Goal: Task Accomplishment & Management: Manage account settings

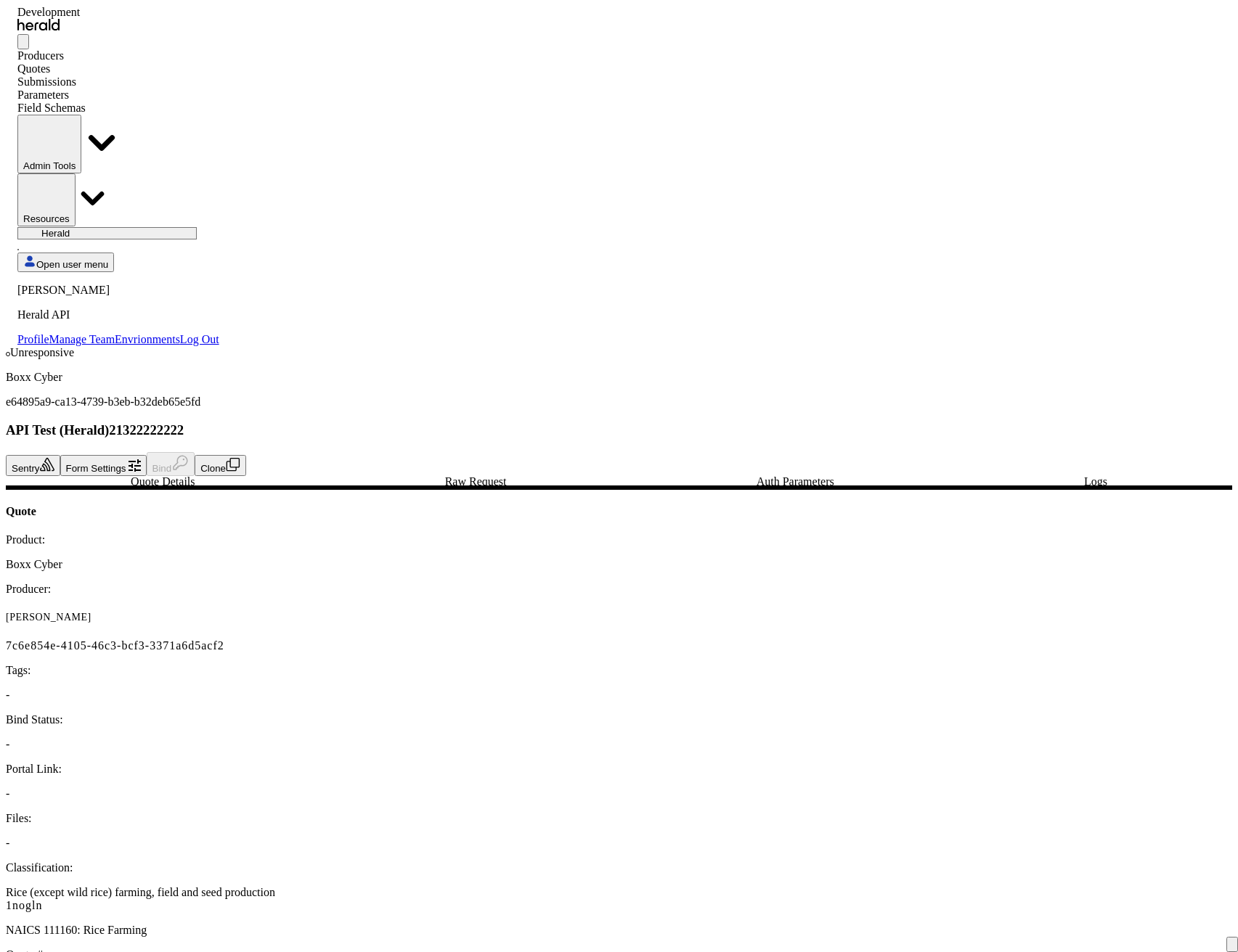
select select "pfm_2v8p_herald_api"
select select "**********"
click at [173, 62] on div "Quotes" at bounding box center [119, 68] width 202 height 13
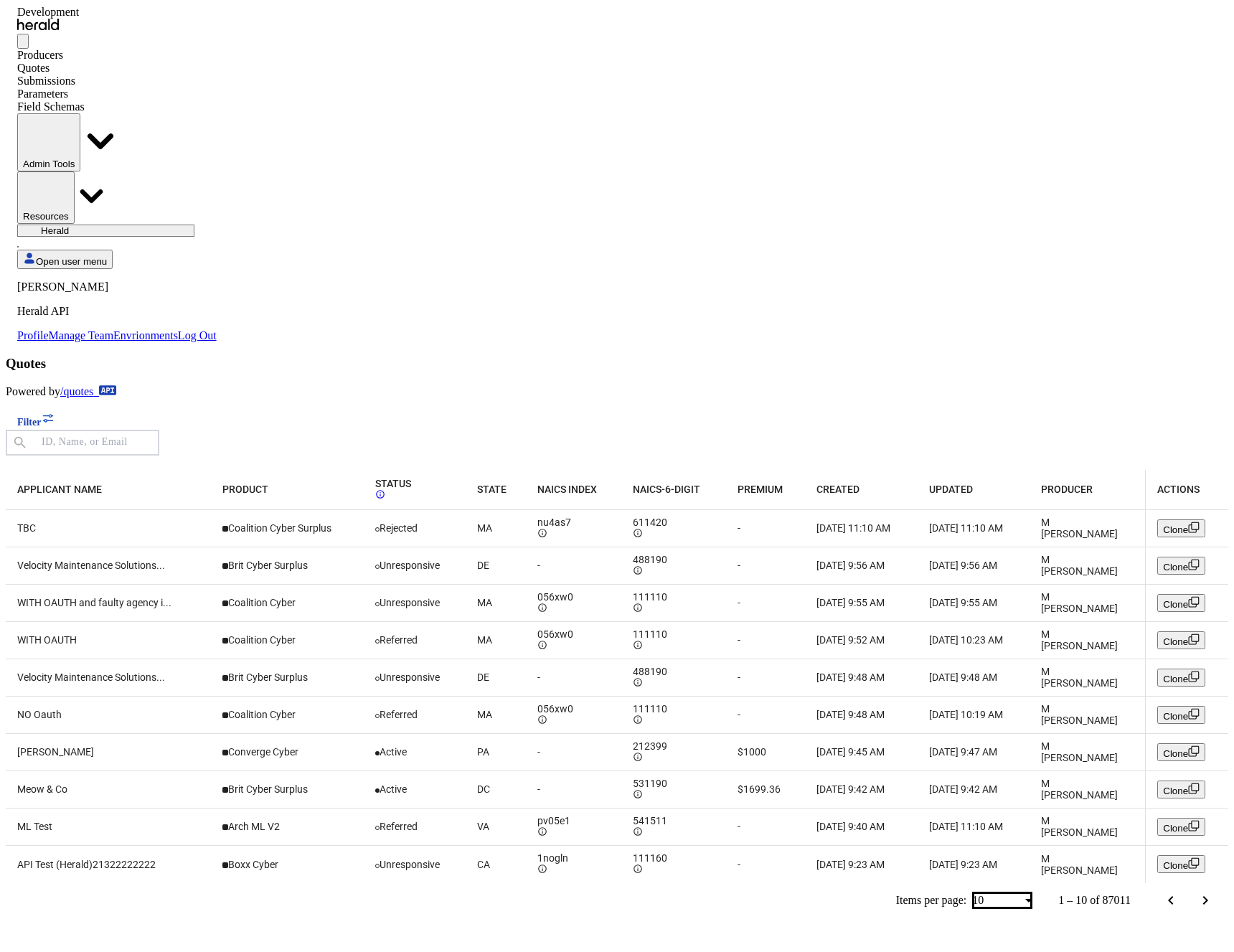
click at [801, 845] on td "-" at bounding box center [765, 864] width 79 height 38
click at [168, 62] on div "Quotes" at bounding box center [117, 68] width 200 height 13
click at [195, 224] on select "1 Fort A Demo Platform A New Platform Test Bam Batch Test Platform Beep Beep Bo…" at bounding box center [106, 230] width 177 height 12
select select "pfm_2v8p_herald_api"
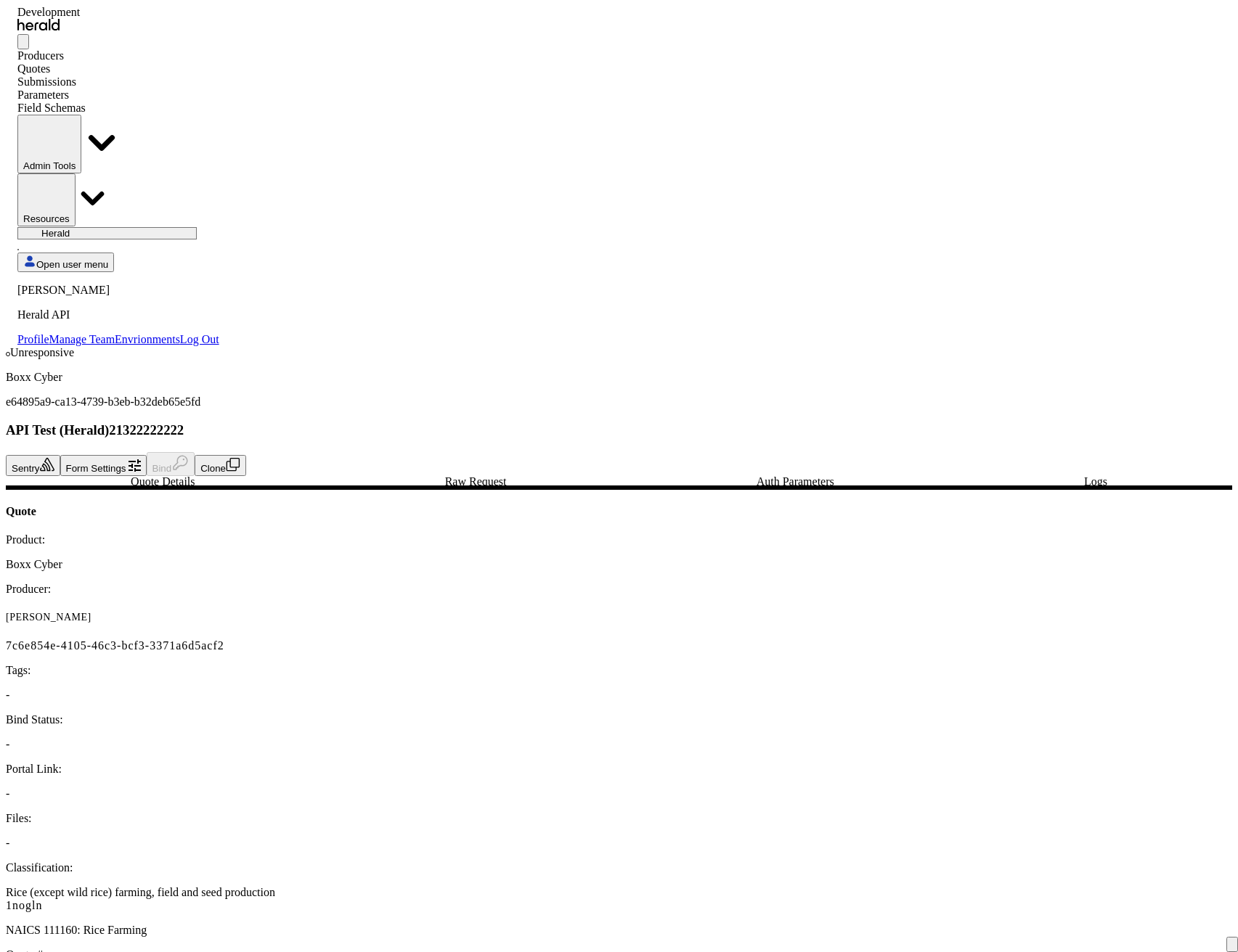
click at [173, 62] on div "Quotes" at bounding box center [119, 68] width 202 height 13
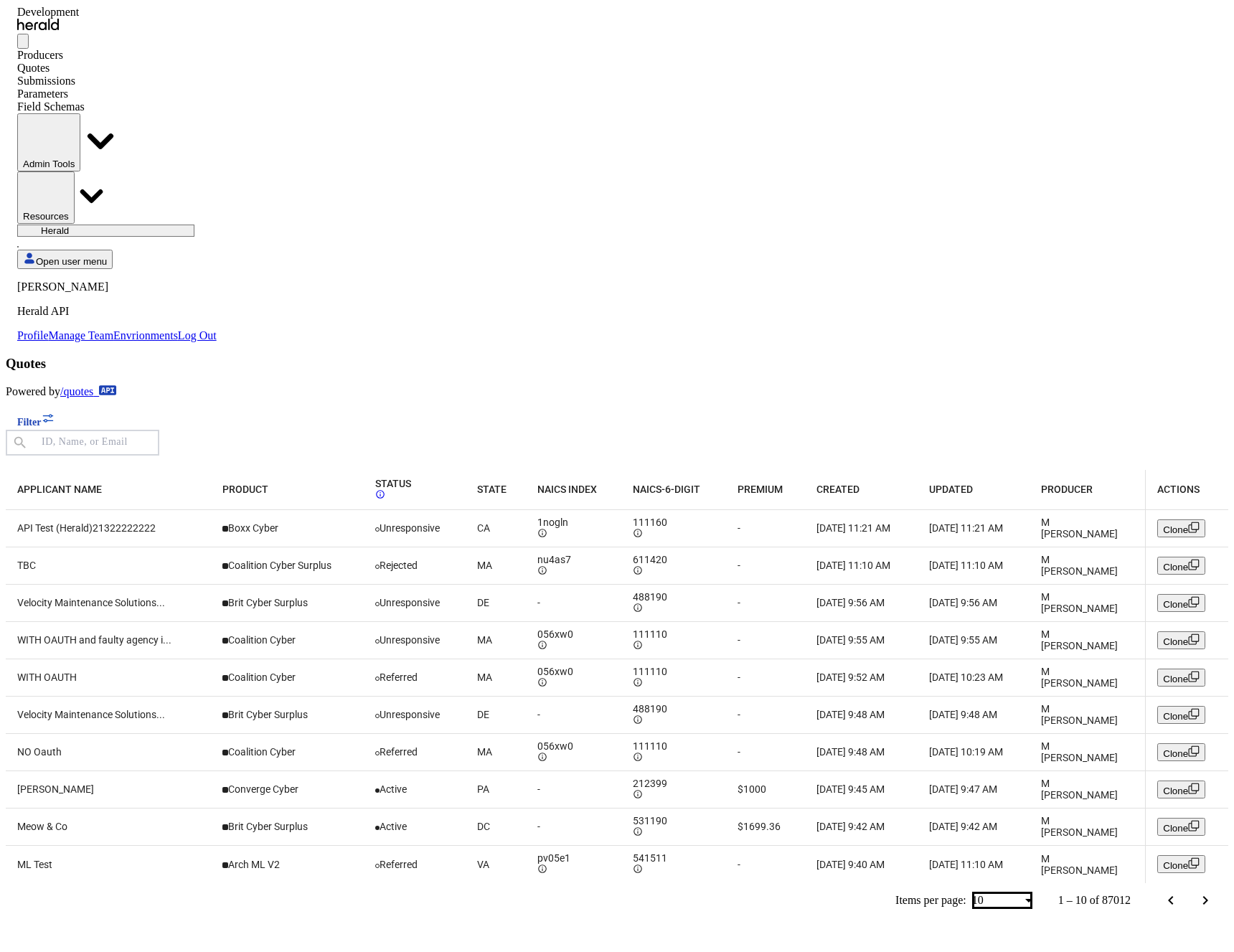
click at [80, 113] on button "Admin Tools" at bounding box center [49, 142] width 63 height 58
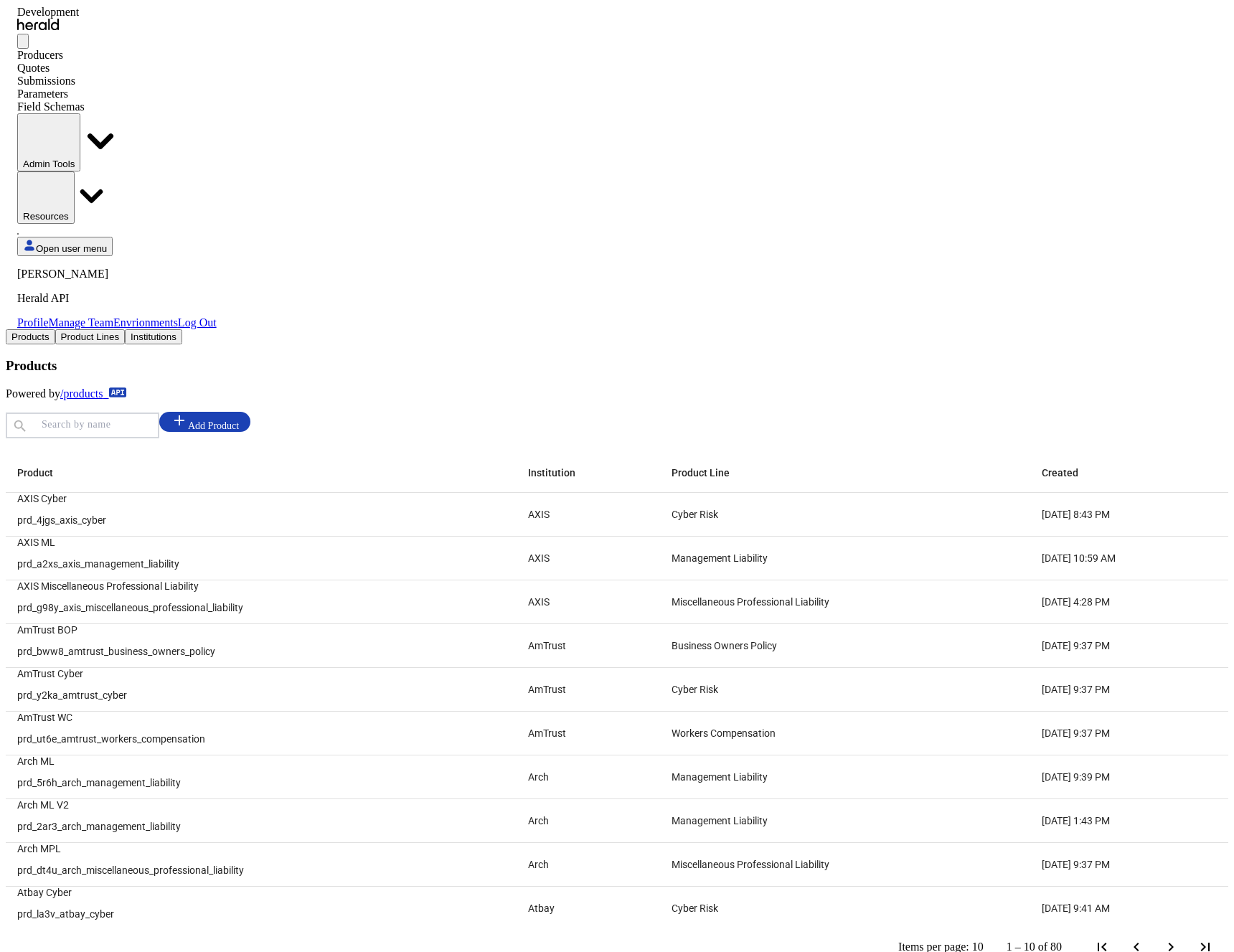
click at [153, 6] on nav "**********" at bounding box center [117, 167] width 200 height 324
click at [179, 62] on div "Quotes" at bounding box center [117, 68] width 200 height 13
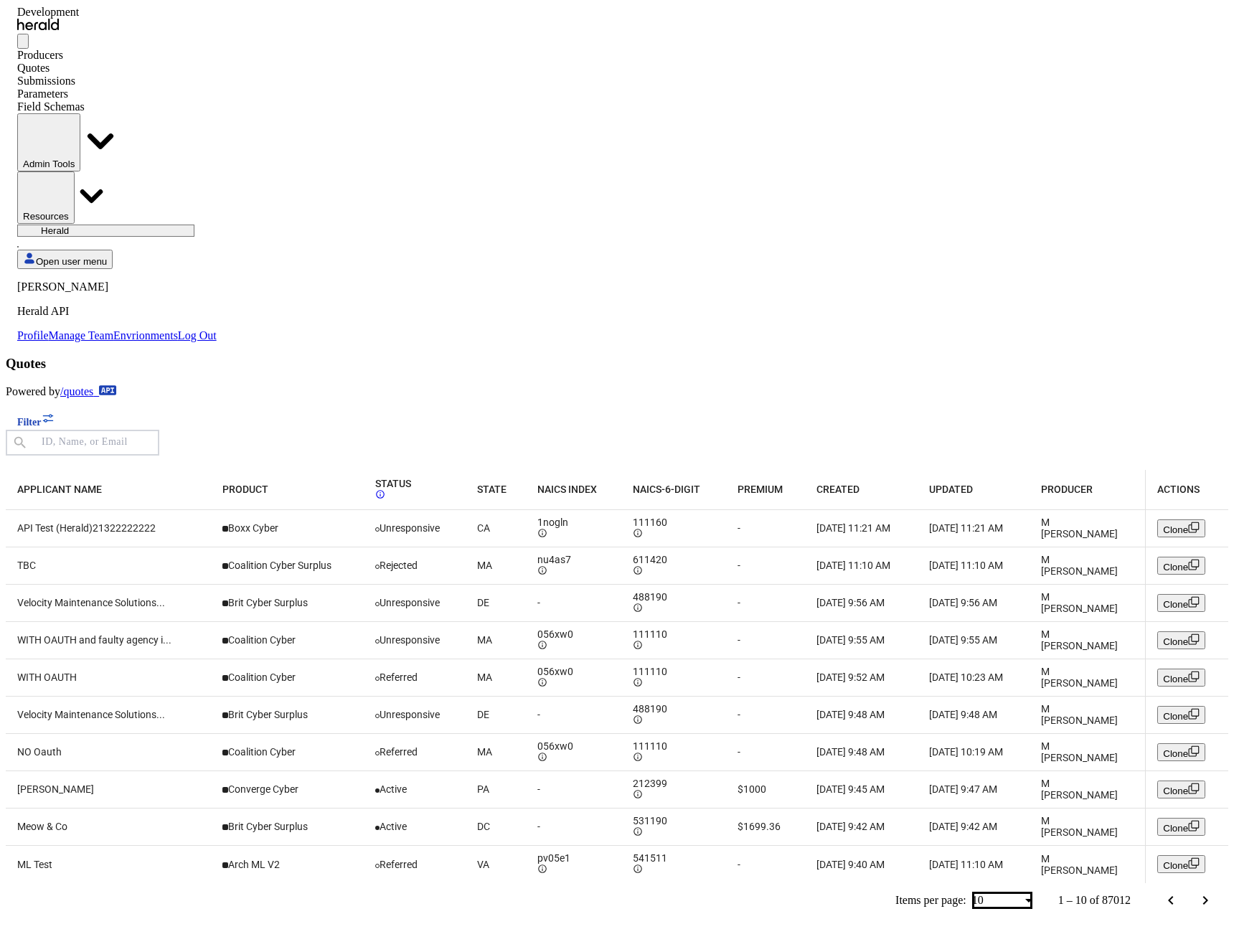
click at [216, 8] on nav "**********" at bounding box center [117, 174] width 200 height 336
click at [195, 224] on select "1 Fort A Demo Platform A New Platform Test Bam Batch Test Platform Beep Beep Bo…" at bounding box center [106, 230] width 177 height 12
select select "pfm_h3db_crc"
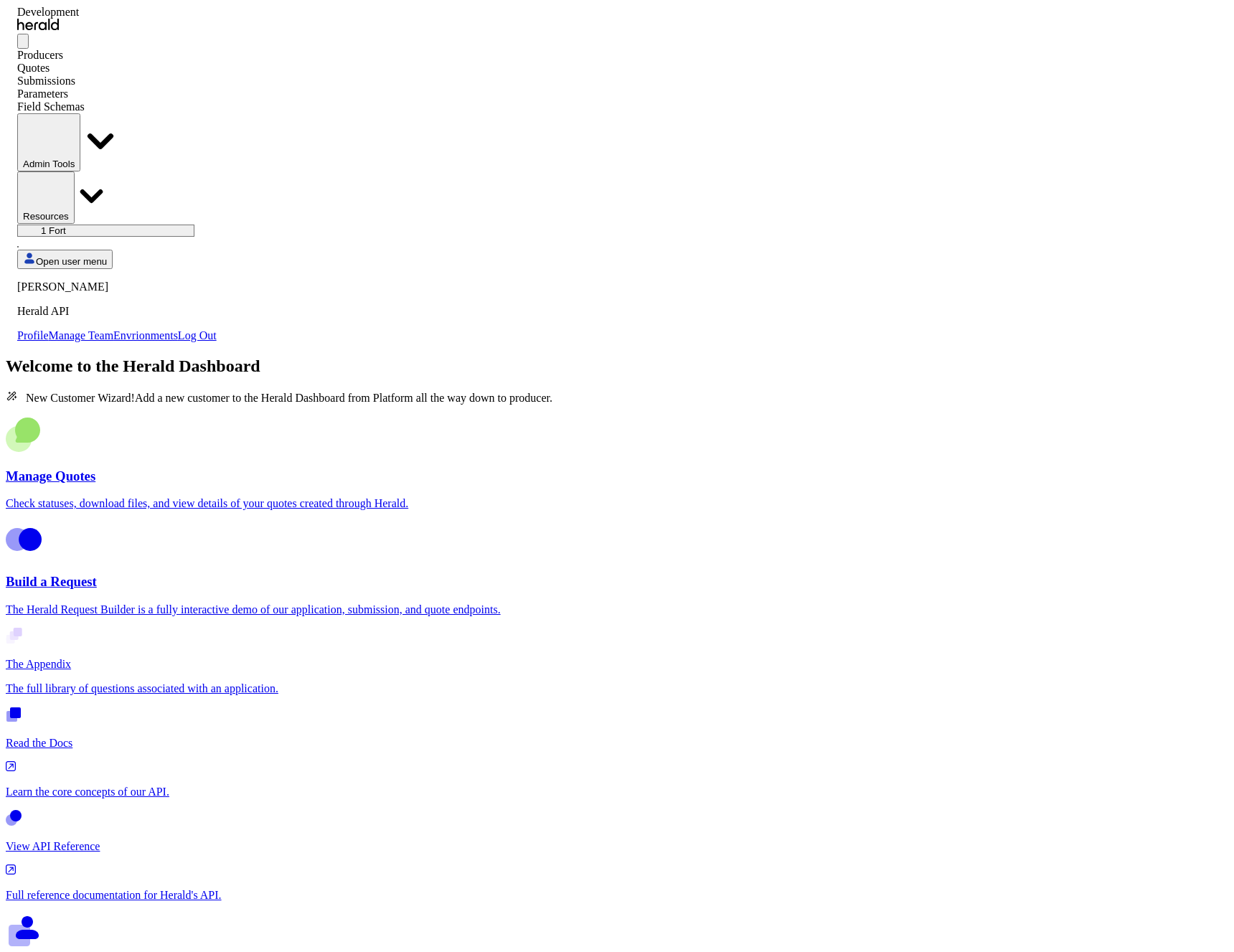
click at [166, 62] on div "Quotes" at bounding box center [117, 68] width 200 height 13
click at [164, 62] on div "Quotes" at bounding box center [117, 68] width 200 height 13
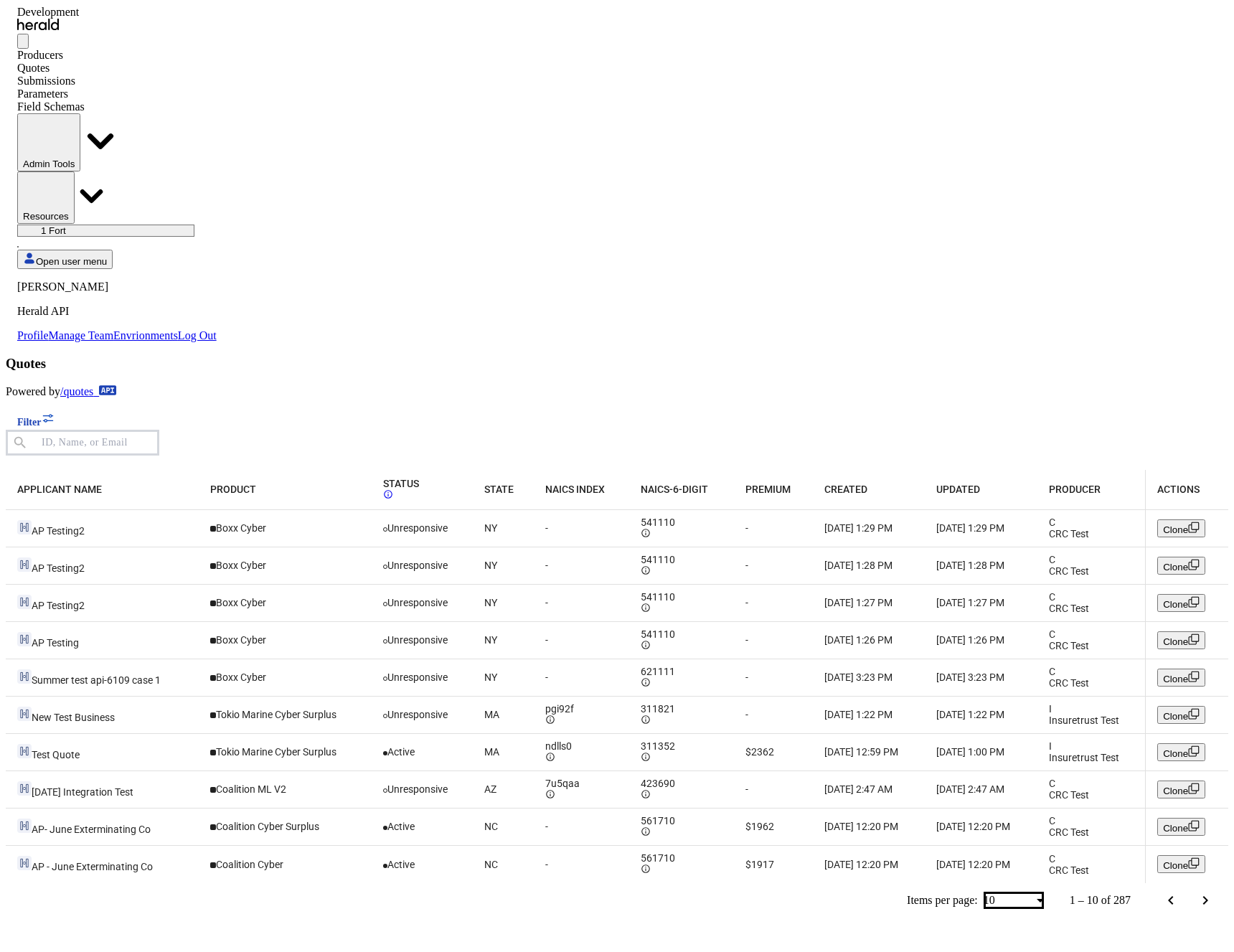
click at [1188, 524] on svg-icon "Table view of all quotes submitted by your platform" at bounding box center [1193, 529] width 11 height 11
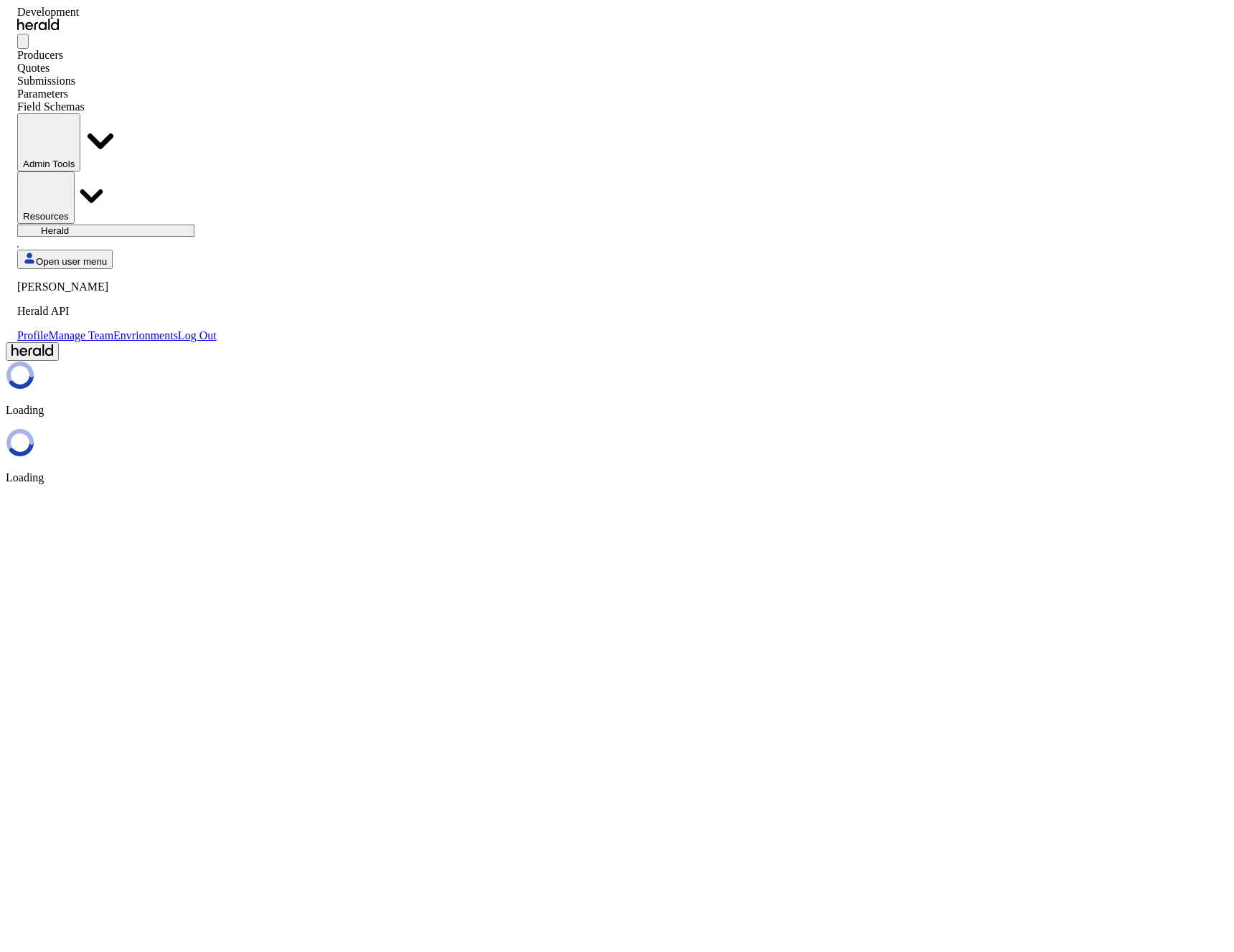
select select "pfm_2v8p_herald_api"
select select "**********"
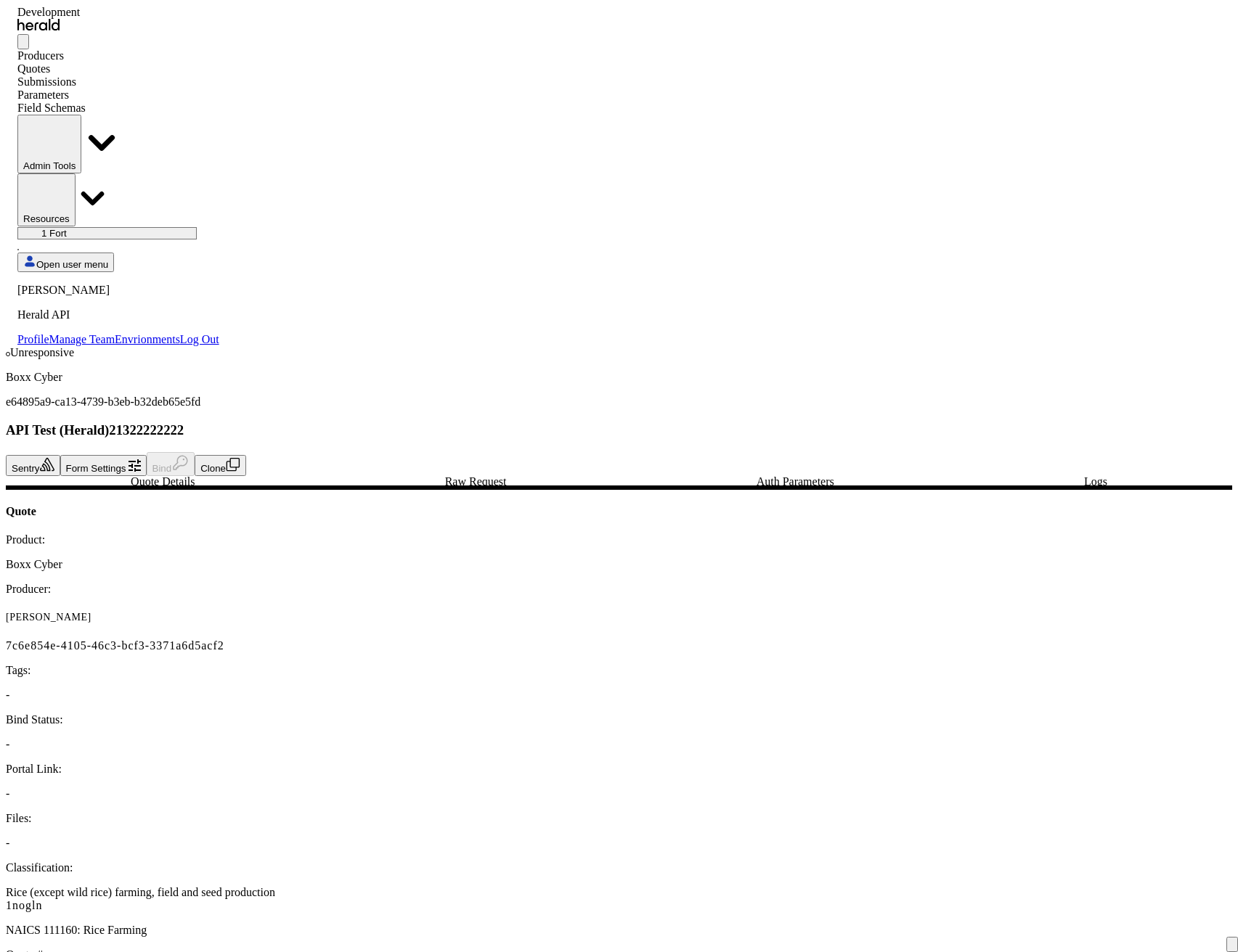
click at [445, 476] on span "Raw Request" at bounding box center [476, 482] width 62 height 11
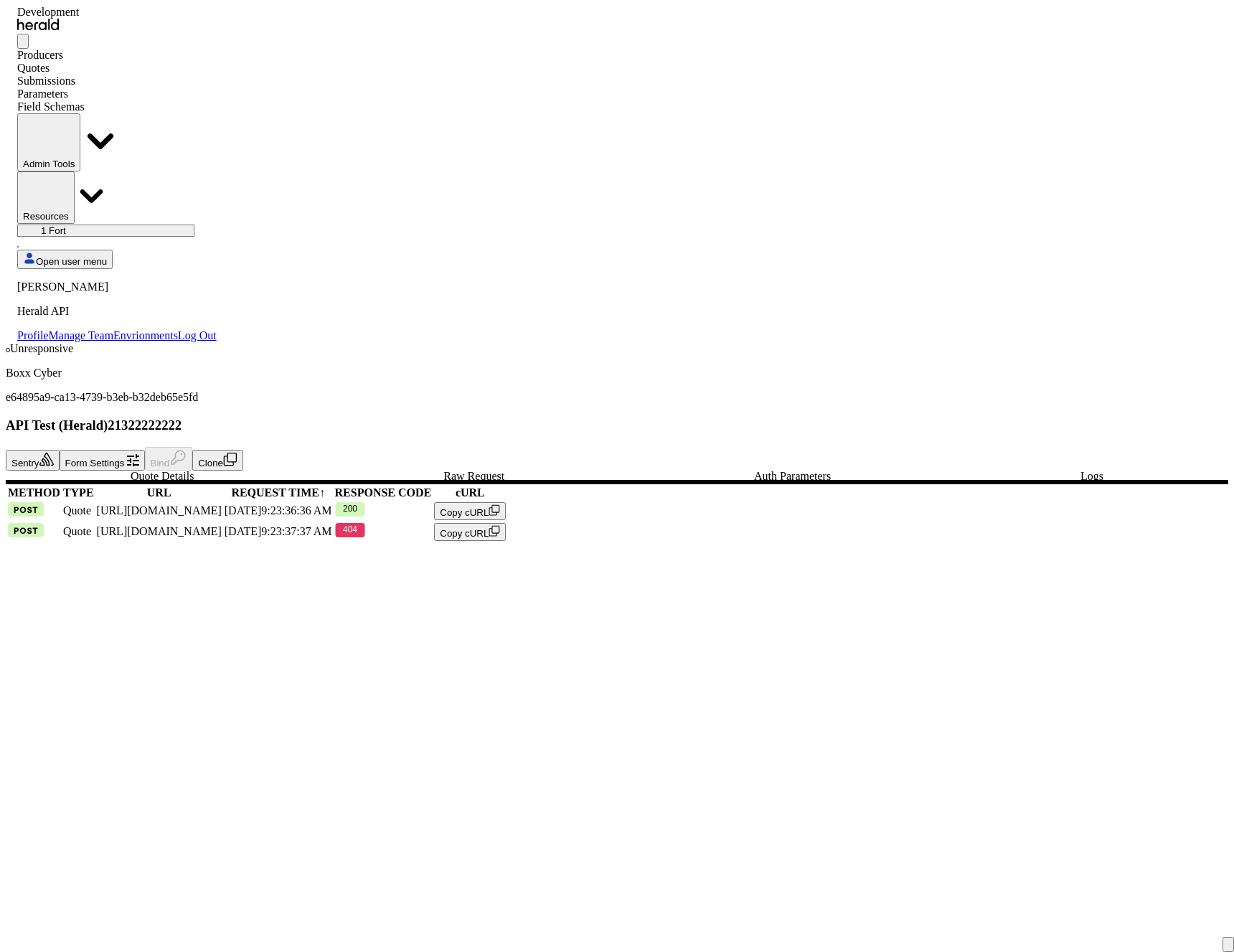
click at [243, 450] on button "Clone" at bounding box center [218, 460] width 51 height 21
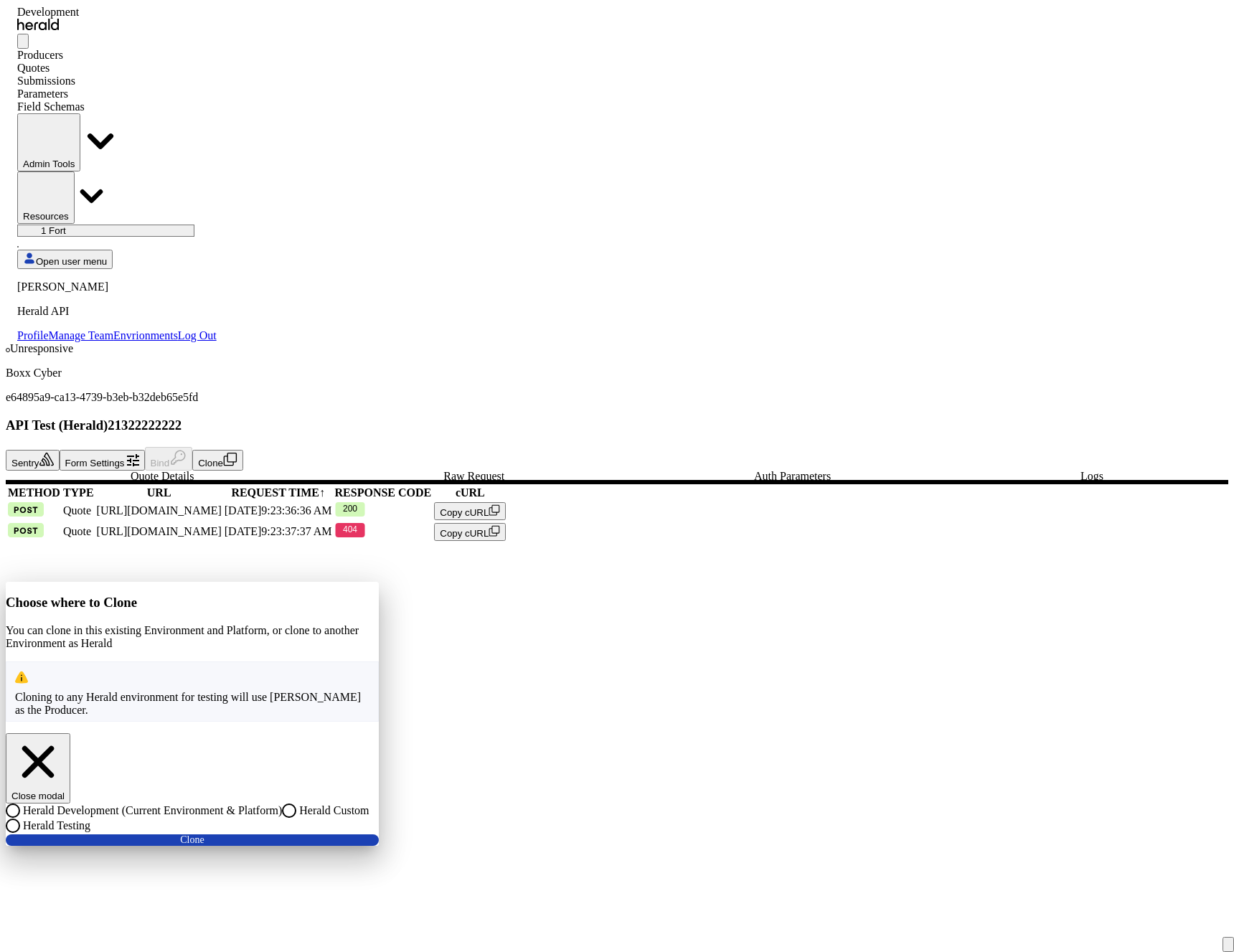
click at [379, 823] on span at bounding box center [192, 840] width 373 height 35
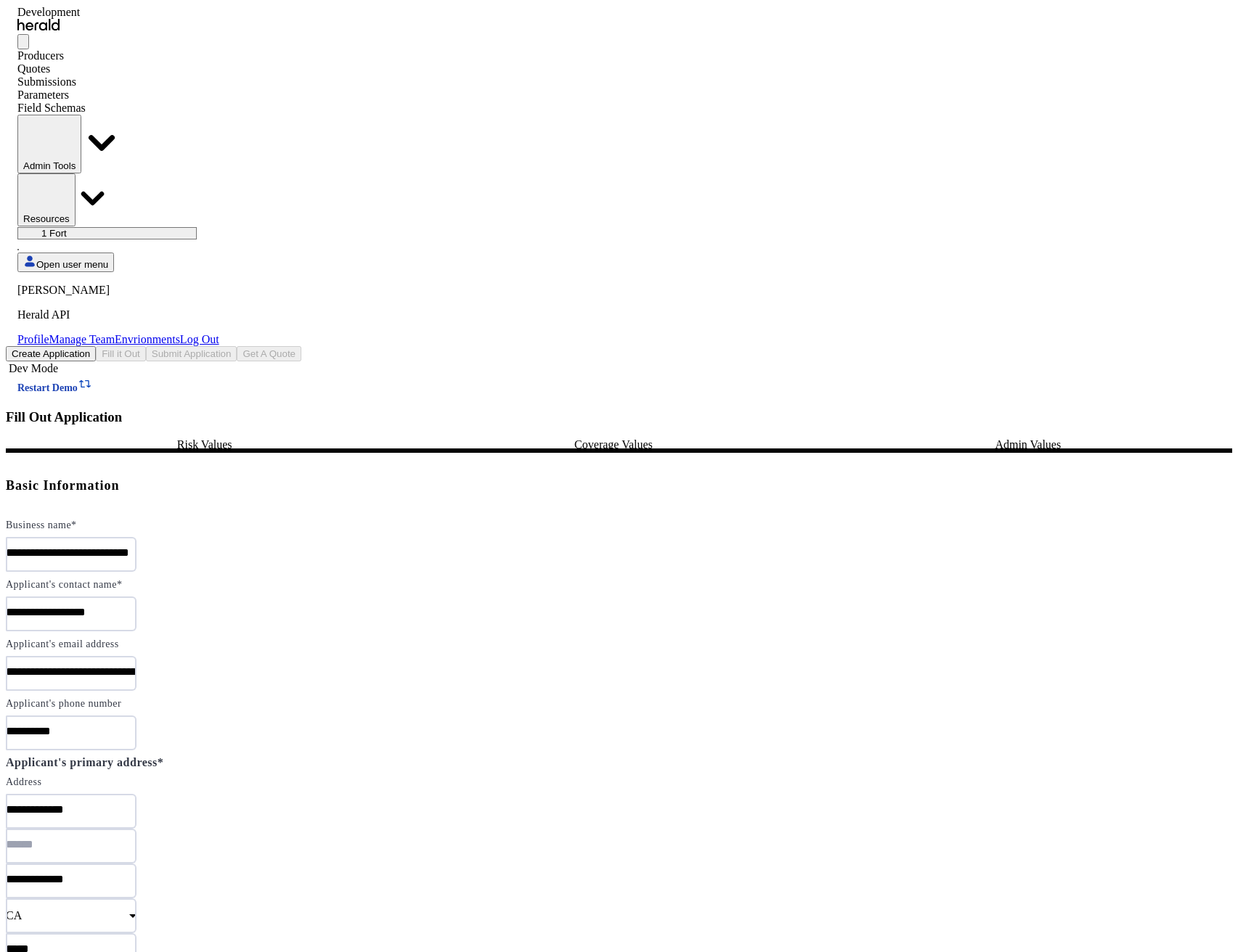
drag, startPoint x: 1182, startPoint y: 931, endPoint x: 1167, endPoint y: 916, distance: 21.2
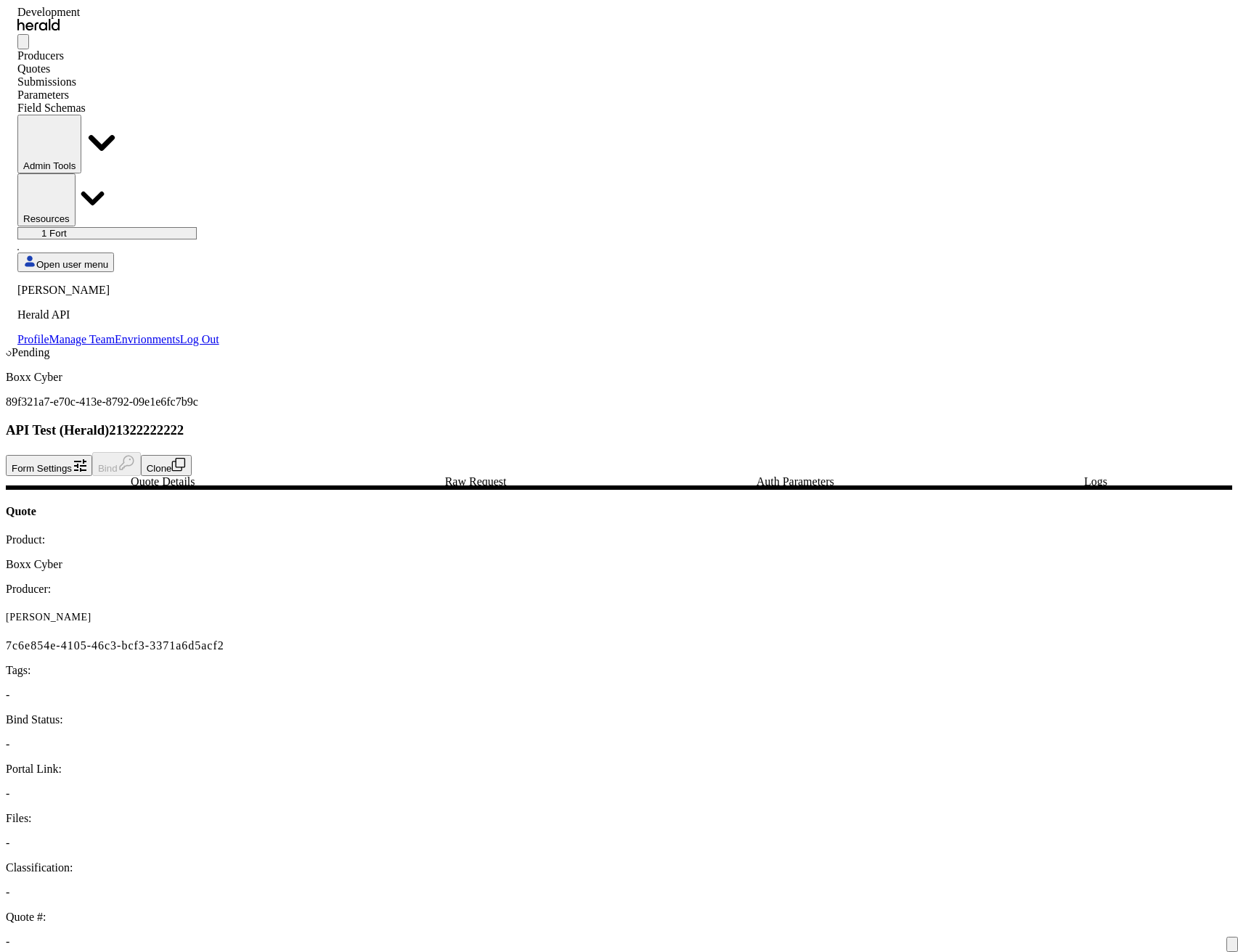
click at [174, 62] on div "Quotes" at bounding box center [119, 68] width 202 height 13
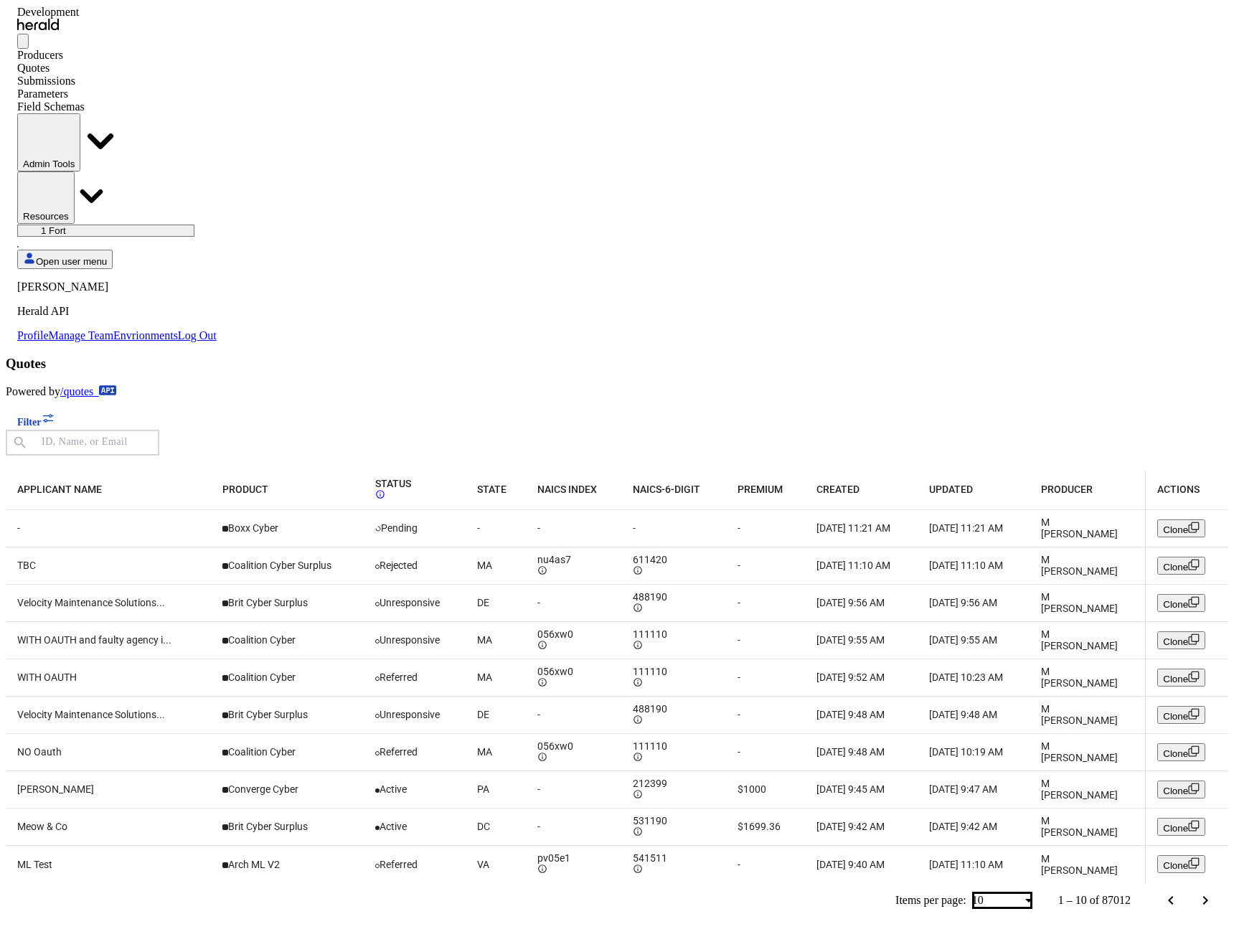
click at [172, 62] on div "Quotes" at bounding box center [117, 68] width 200 height 13
click at [93, 49] on div "**********" at bounding box center [117, 195] width 200 height 294
click at [120, 49] on div "Producers" at bounding box center [117, 55] width 200 height 13
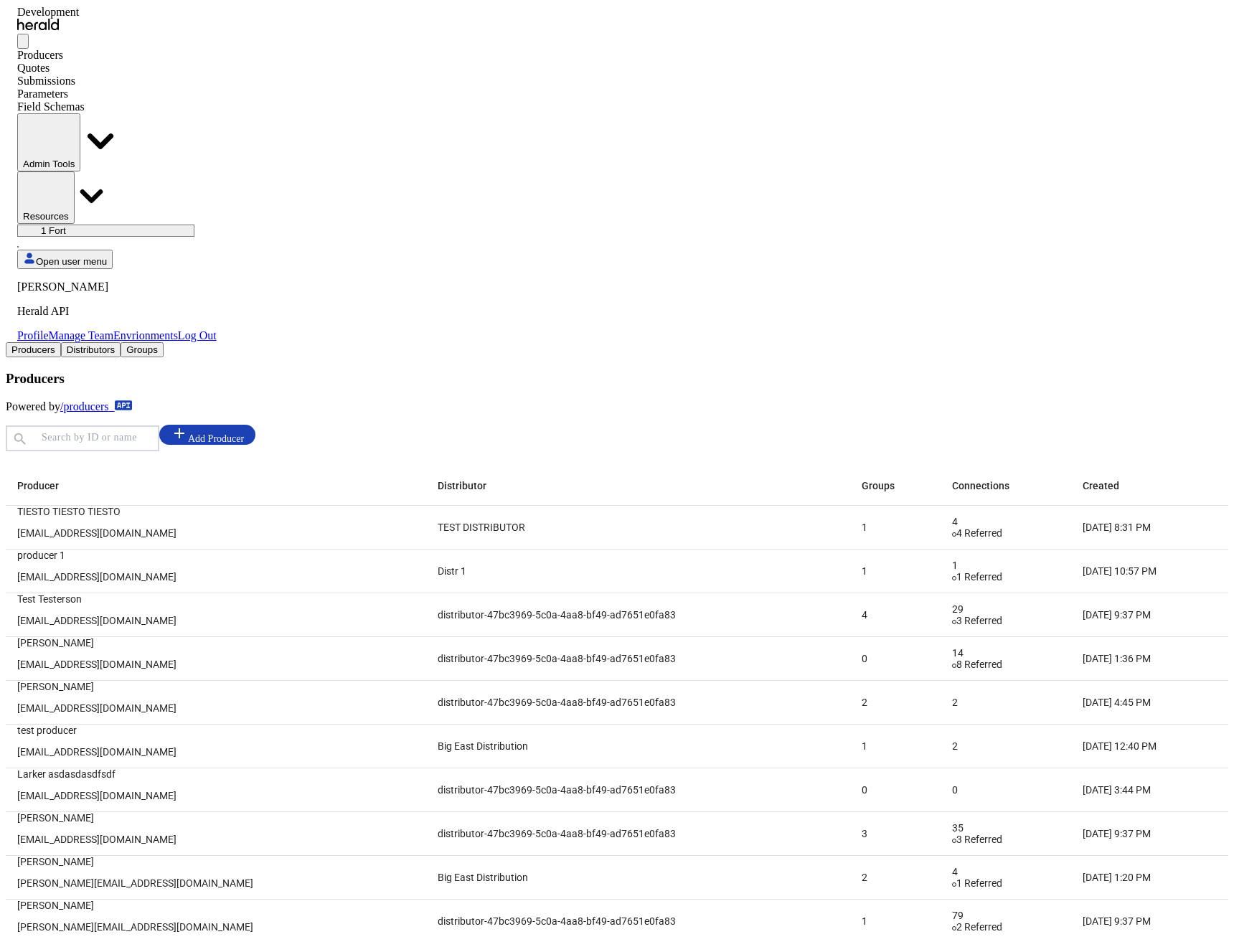
click at [167, 62] on div "Quotes" at bounding box center [117, 68] width 200 height 13
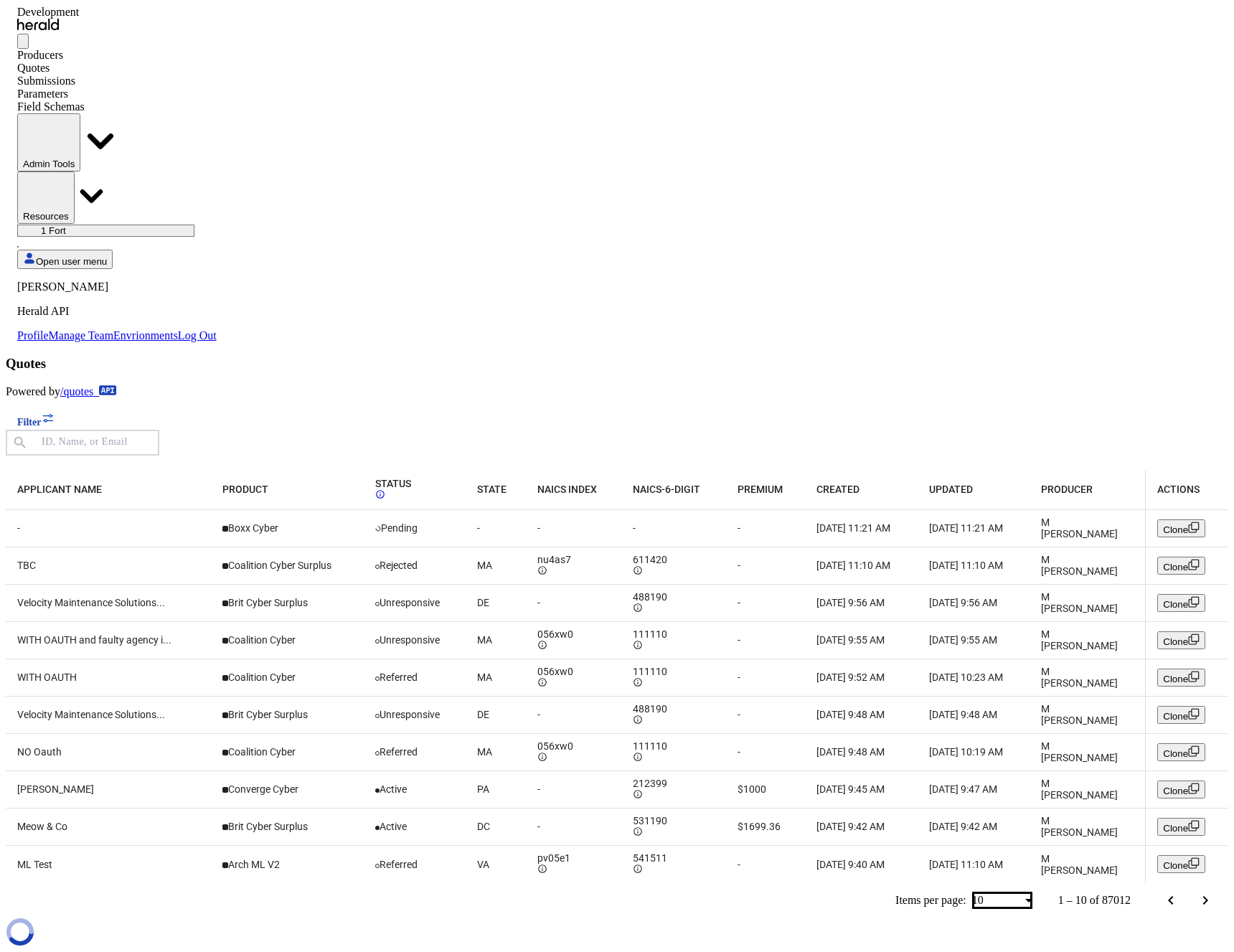
click at [94, 49] on div "Producers" at bounding box center [117, 55] width 200 height 13
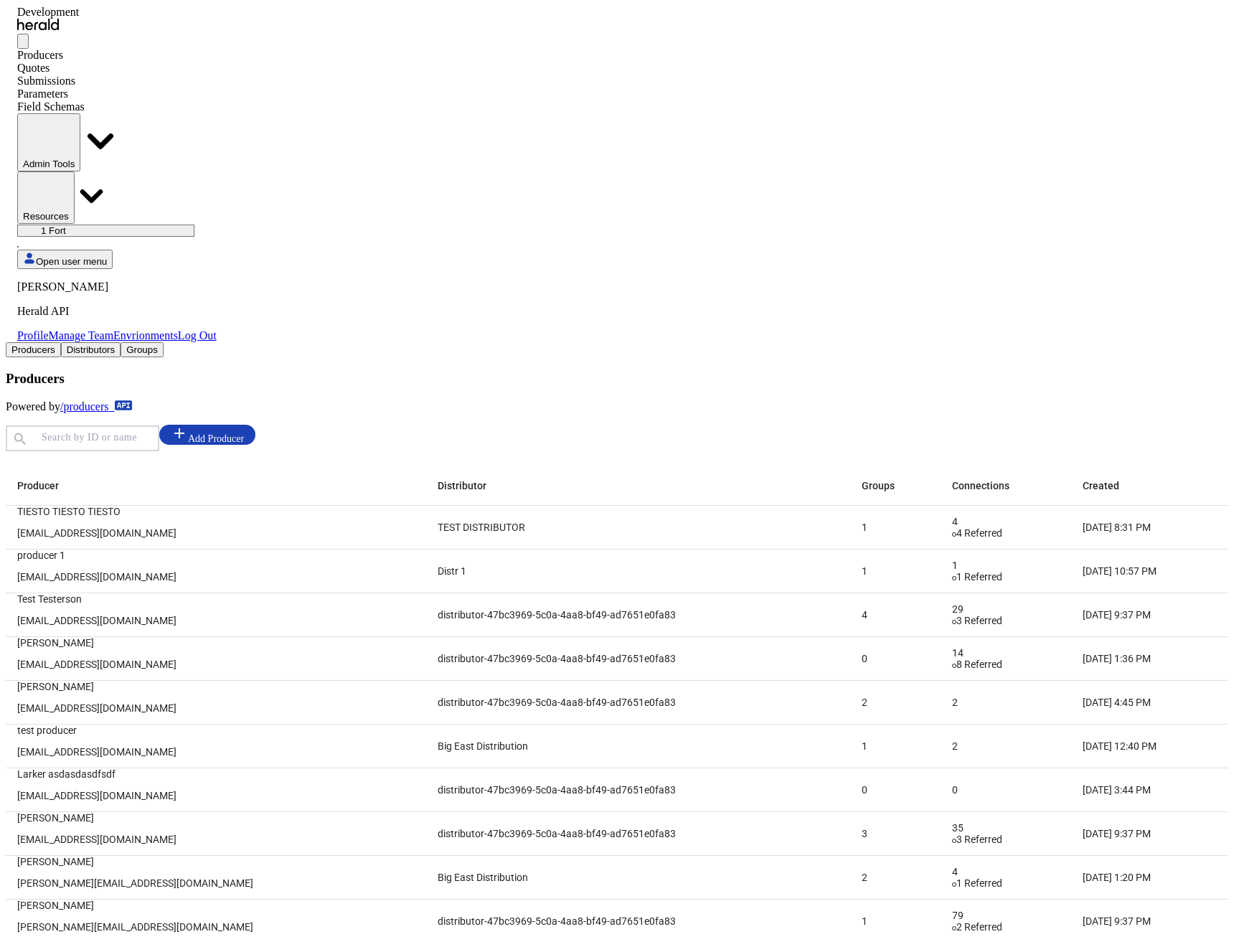
click at [183, 62] on div "Quotes" at bounding box center [117, 68] width 200 height 13
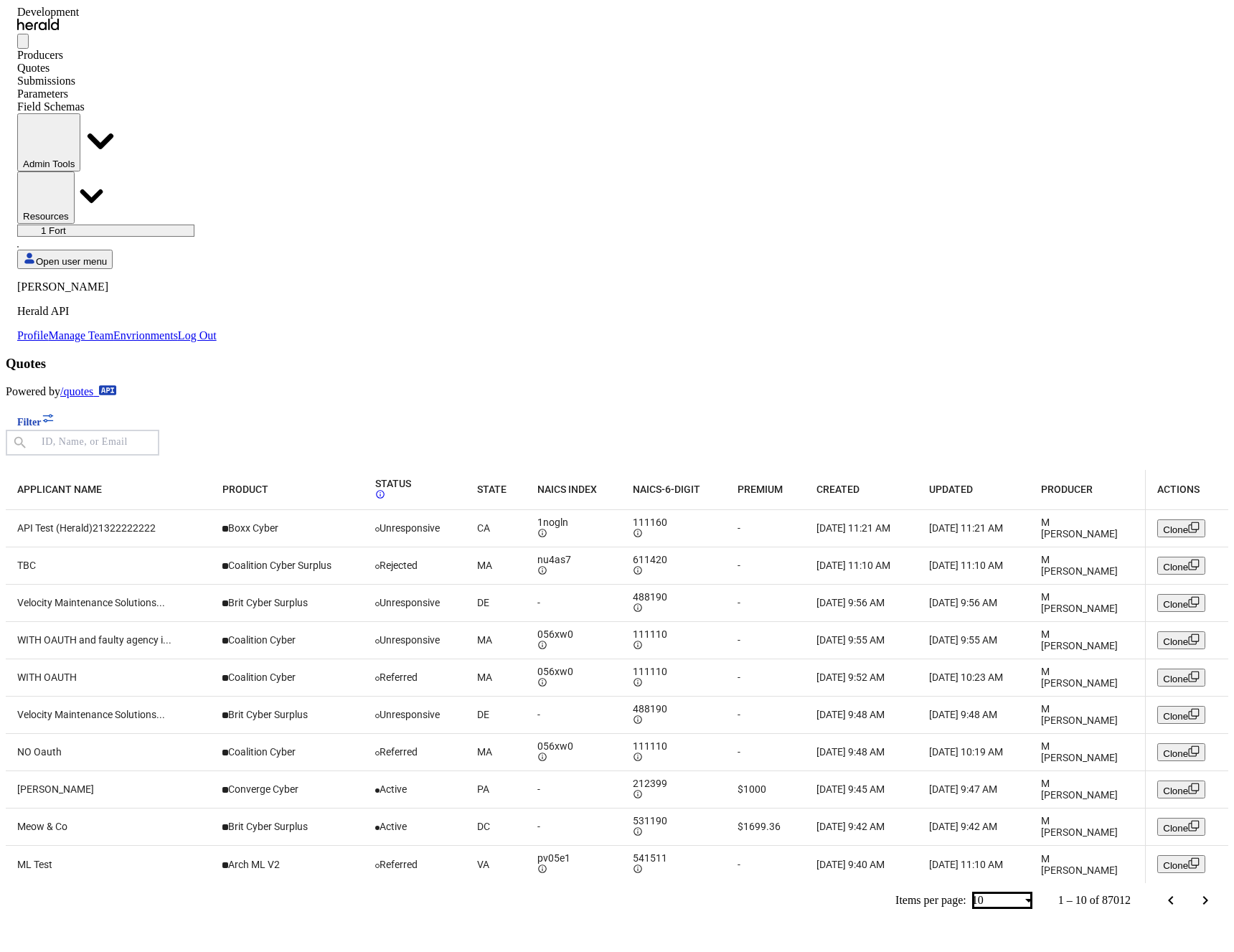
click at [440, 522] on span "Unresponsive" at bounding box center [409, 527] width 60 height 11
click at [364, 510] on td "Boxx Cyber" at bounding box center [287, 529] width 152 height 38
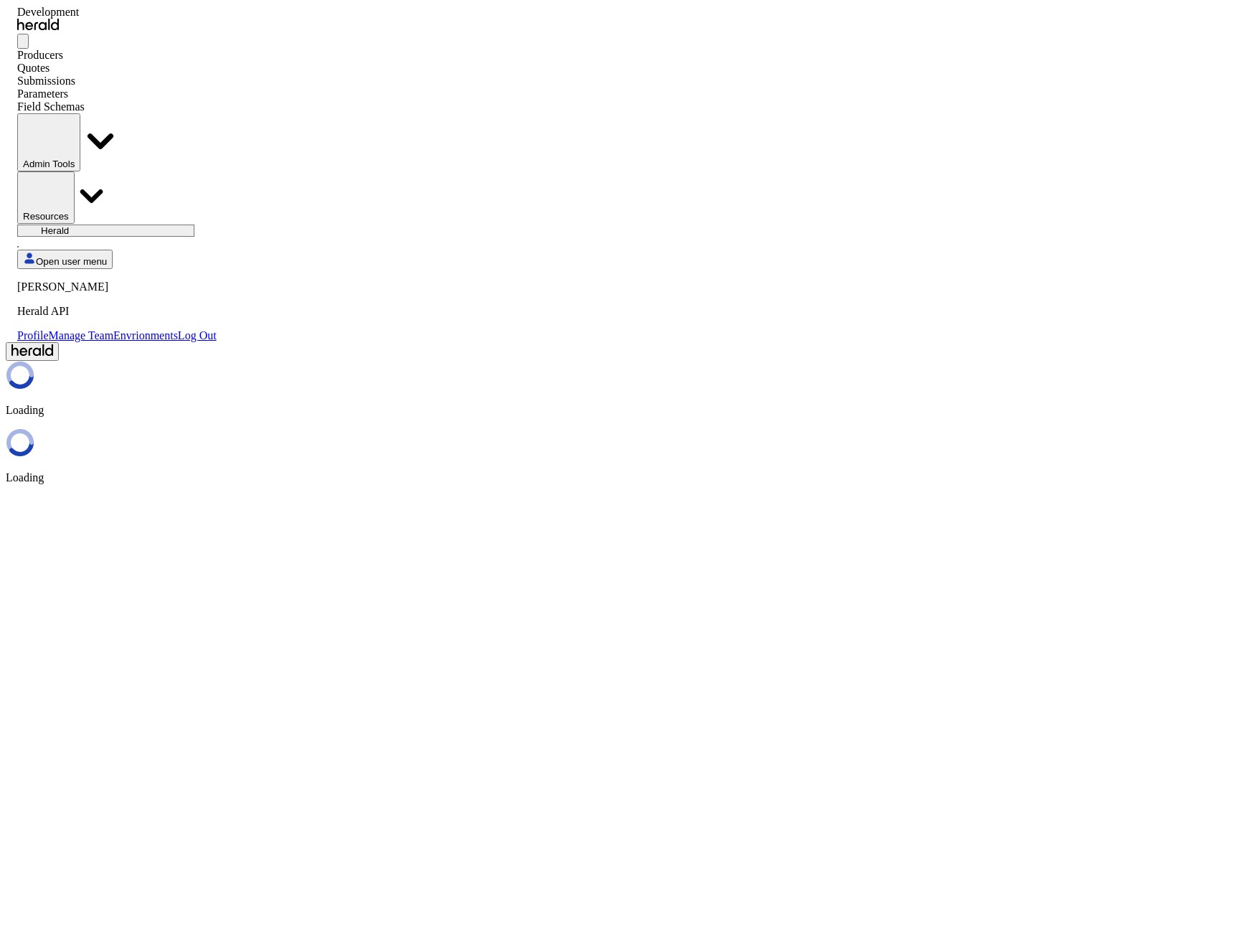
select select "pfm_2v8p_herald_api"
select select "**********"
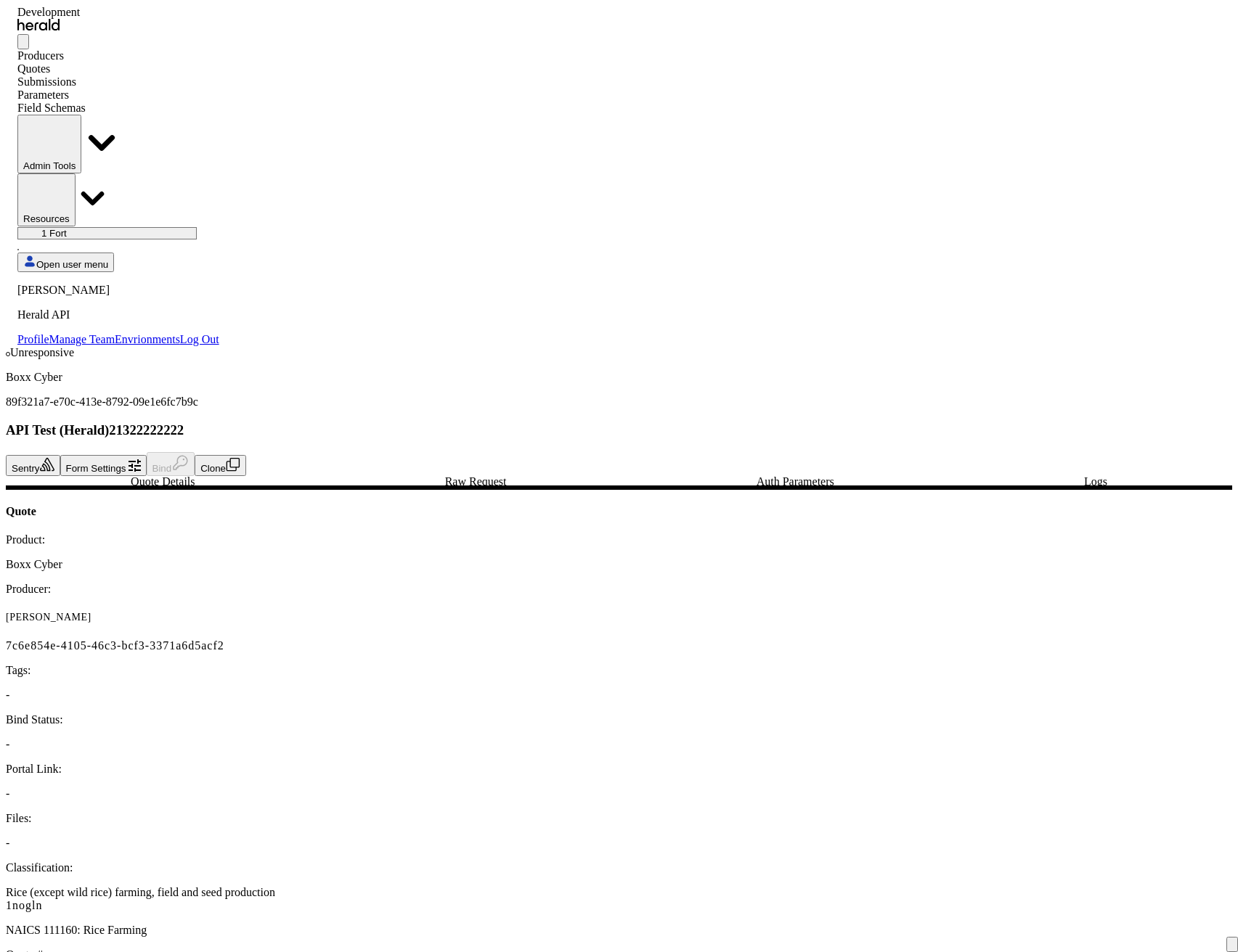
click at [445, 476] on span "Raw Request" at bounding box center [476, 482] width 62 height 11
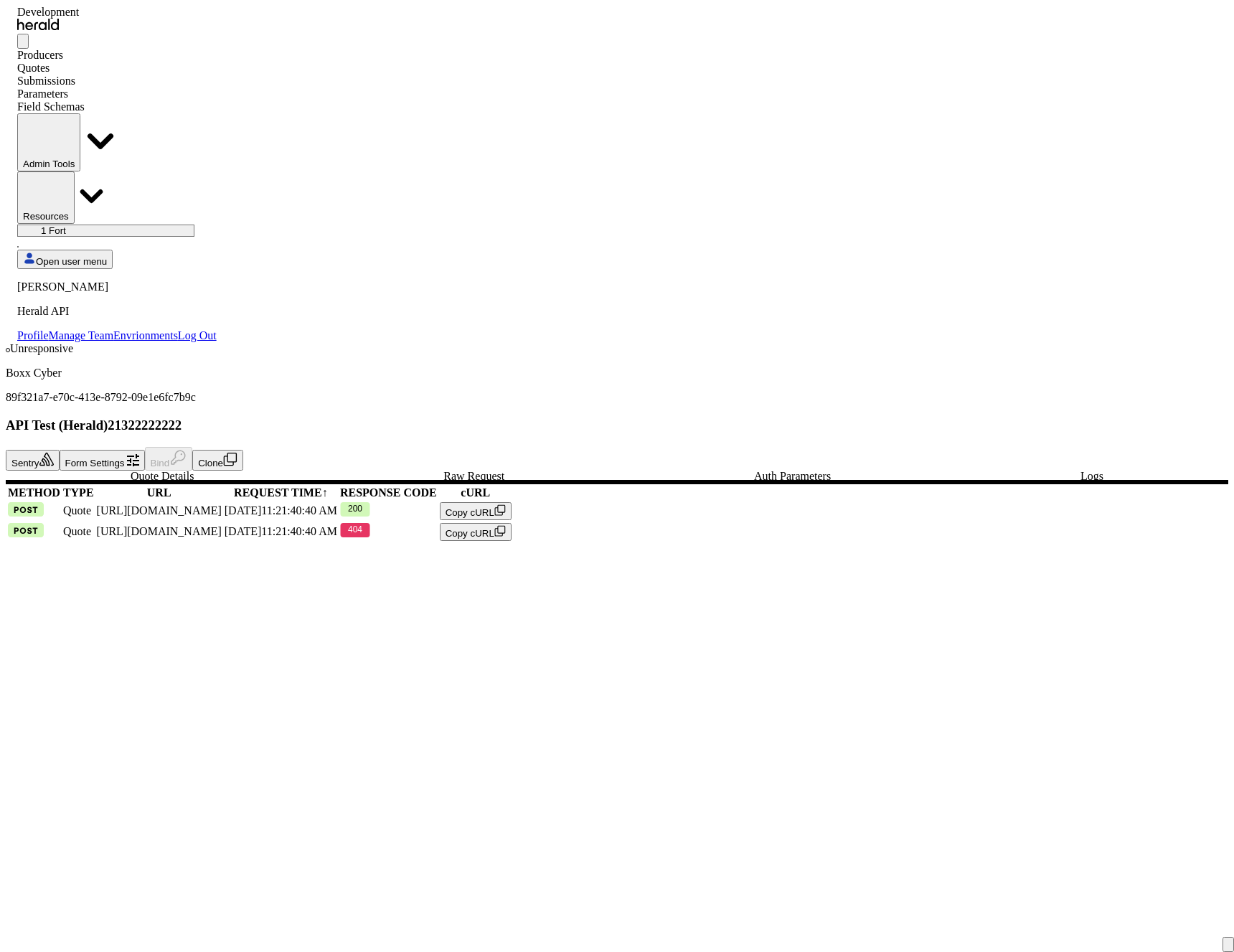
click at [437, 523] on div "404" at bounding box center [388, 531] width 97 height 17
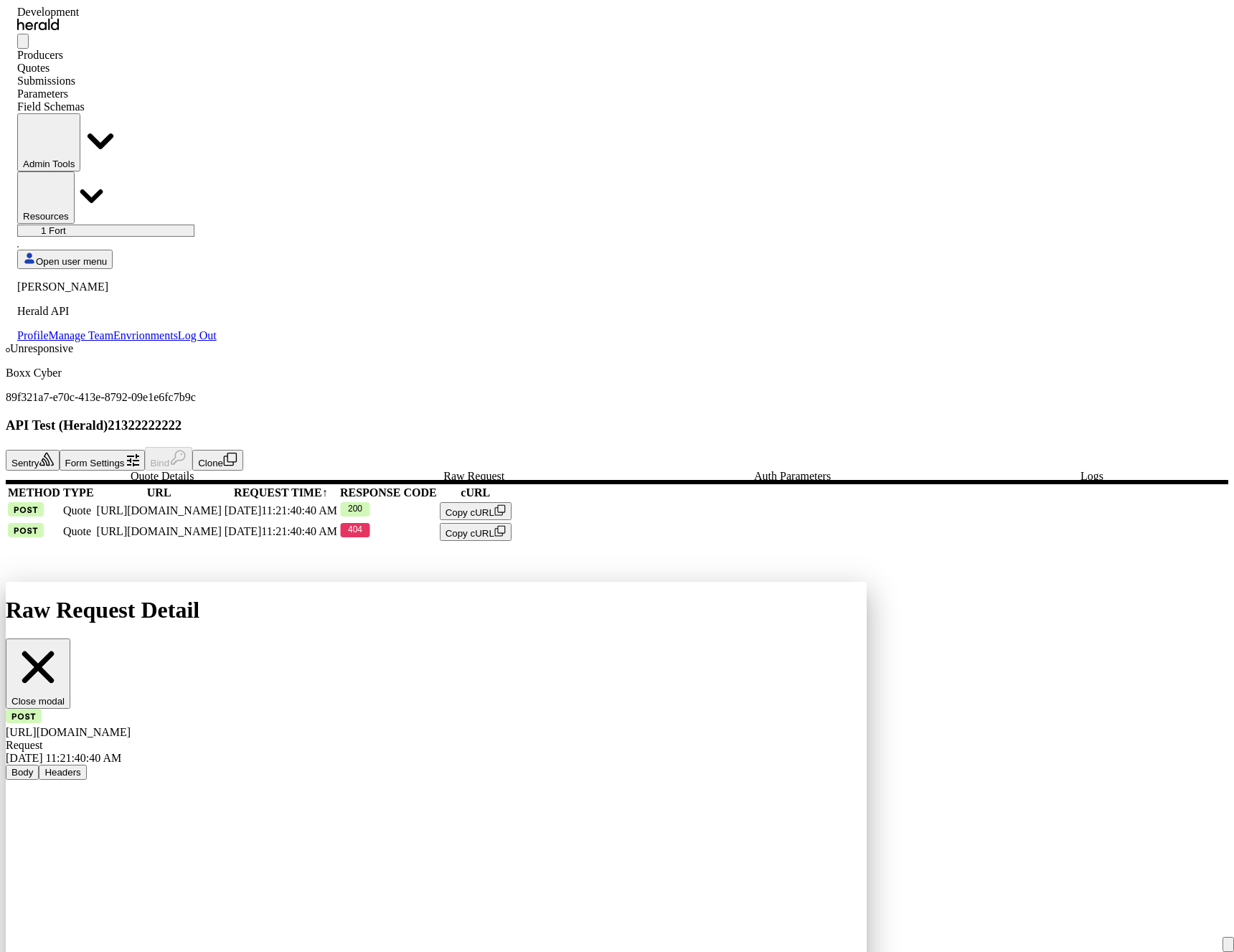
scroll to position [2090, 0]
click at [65, 640] on icon "button" at bounding box center [38, 667] width 53 height 53
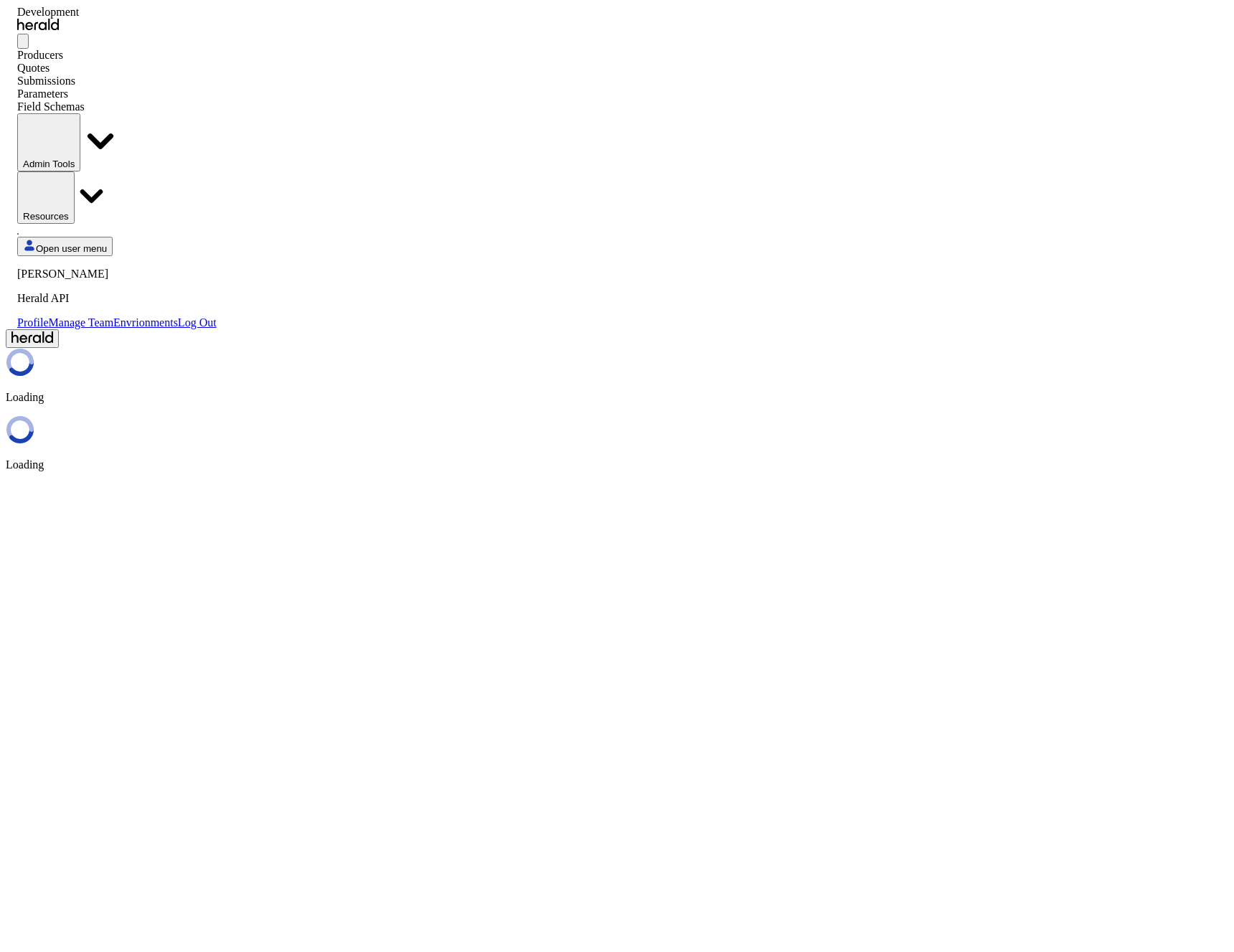
select select "**********"
select select "pfm_2v8p_herald_api"
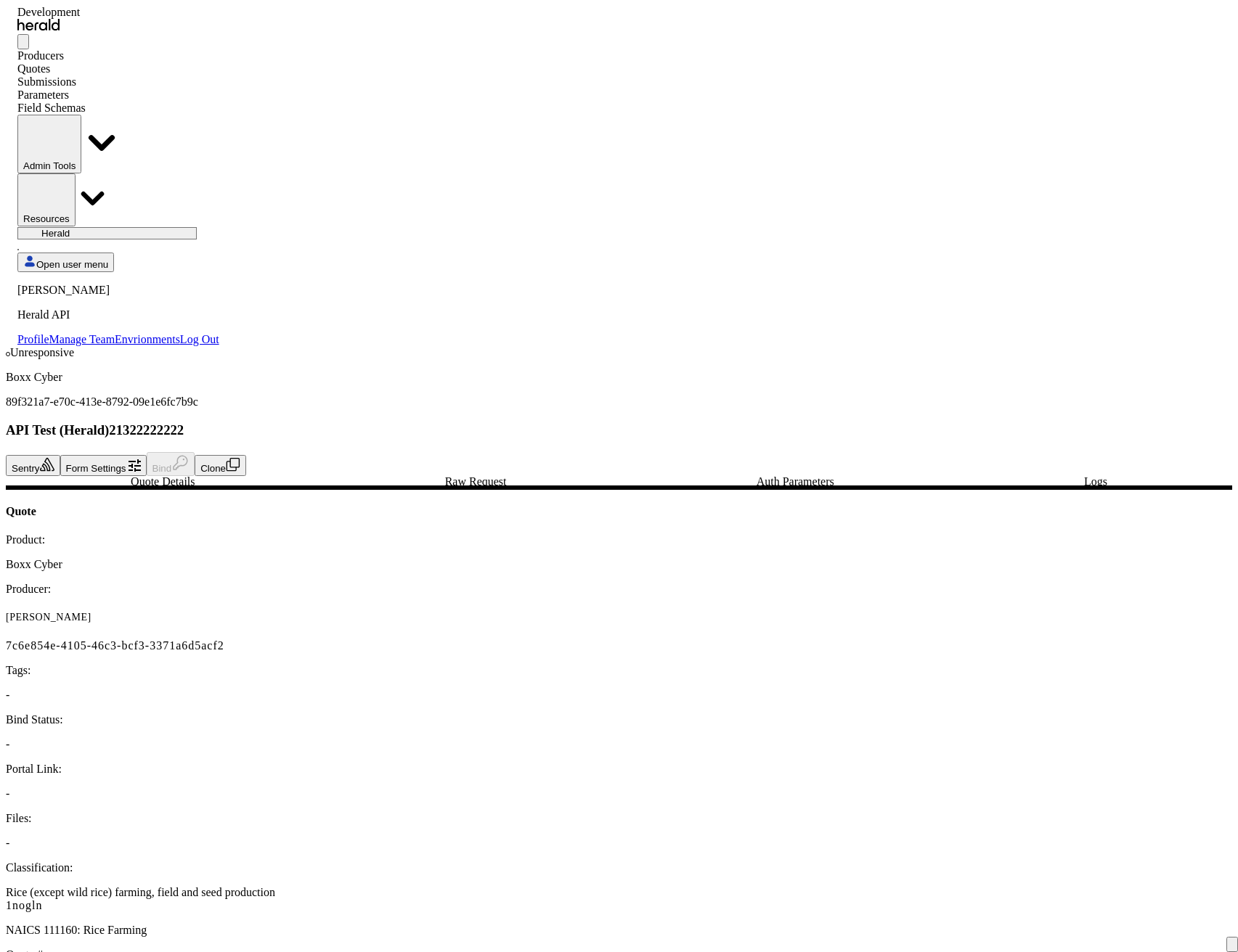
click at [445, 476] on span "Raw Request" at bounding box center [476, 482] width 62 height 11
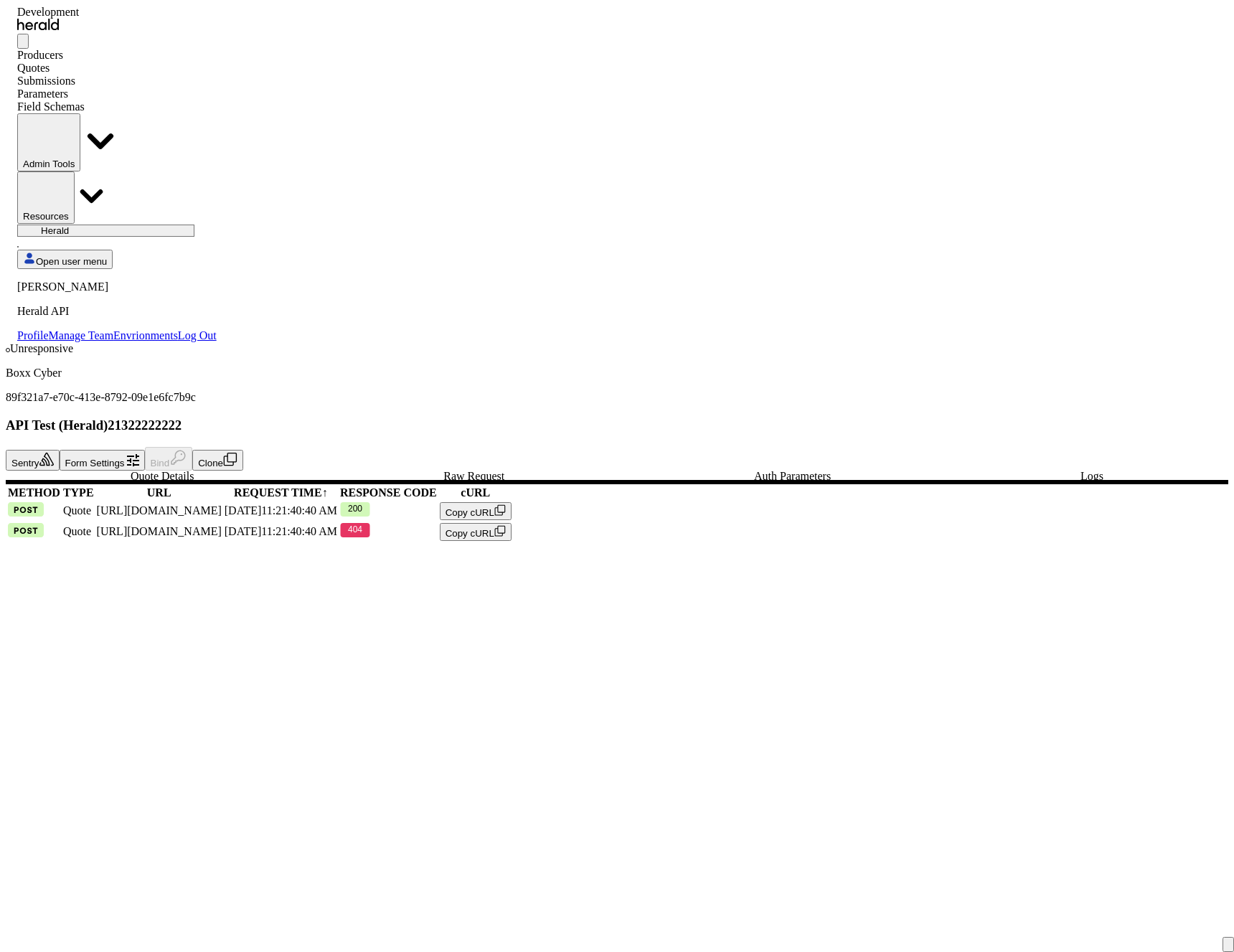
click at [511, 523] on button "Copy cURL" at bounding box center [476, 532] width 72 height 18
click at [1104, 342] on app-quote-details "Unresponsive Boxx Cyber 89f321a7-e70c-413e-8792-09e1e6fc7b9c API Test (Herald)2…" at bounding box center [617, 442] width 1223 height 200
click at [438, 522] on td "404" at bounding box center [388, 532] width 98 height 20
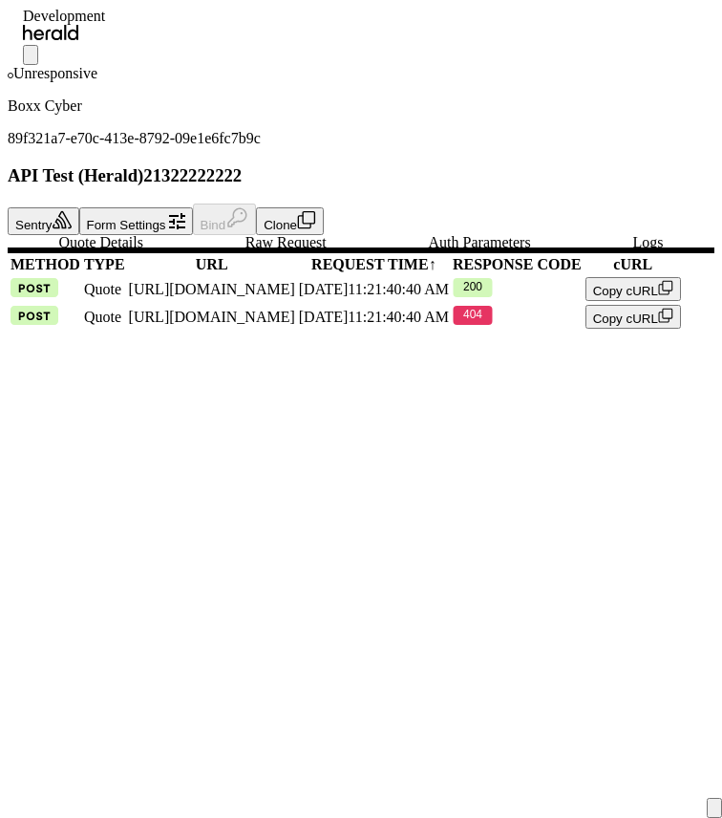
click at [38, 45] on button "Menu" at bounding box center [30, 55] width 15 height 20
select select "pfm_2v8p_herald_api"
select select "**********"
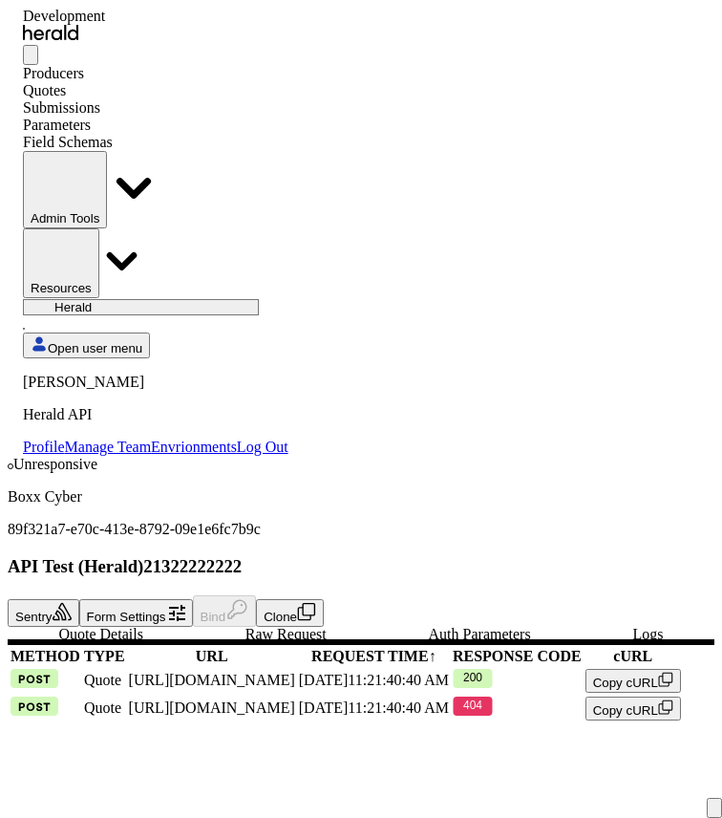
click at [38, 45] on button "Menu" at bounding box center [30, 55] width 15 height 20
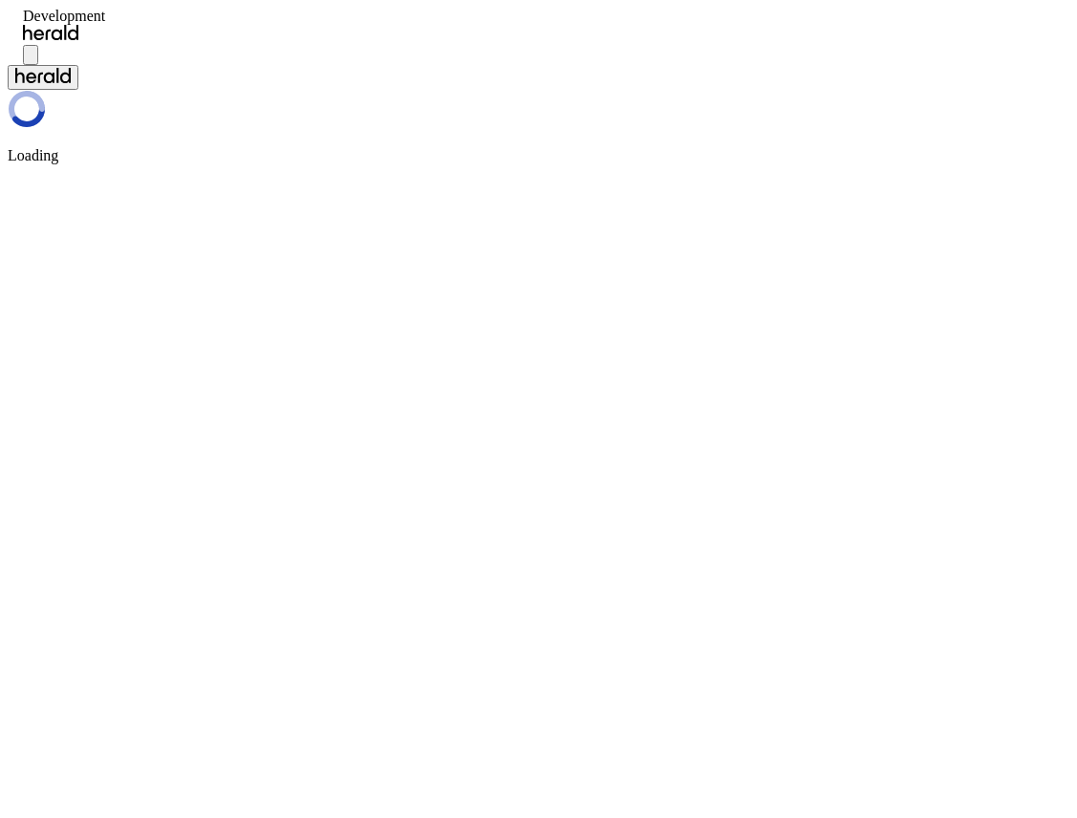
select select "pfm_2v8p_herald_api"
select select "**********"
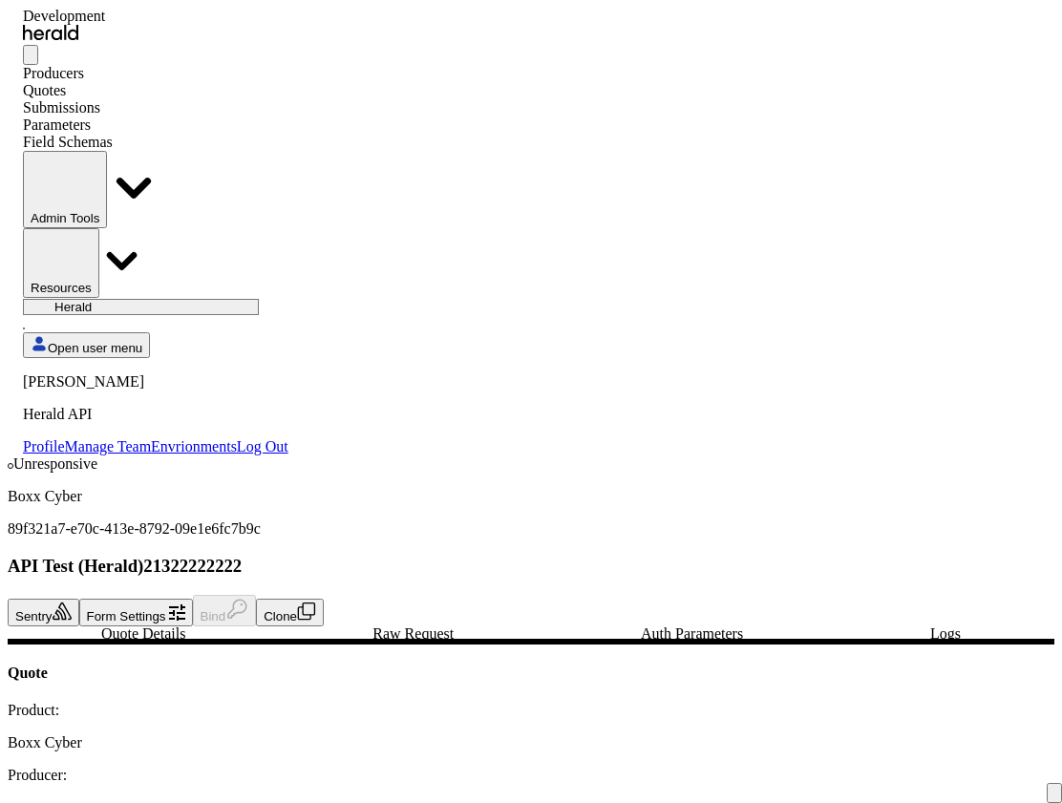
click at [259, 299] on select "1 Fort A Demo Platform A New Platform Test Bam Batch Test Platform Beep Beep Bo…" at bounding box center [141, 307] width 236 height 16
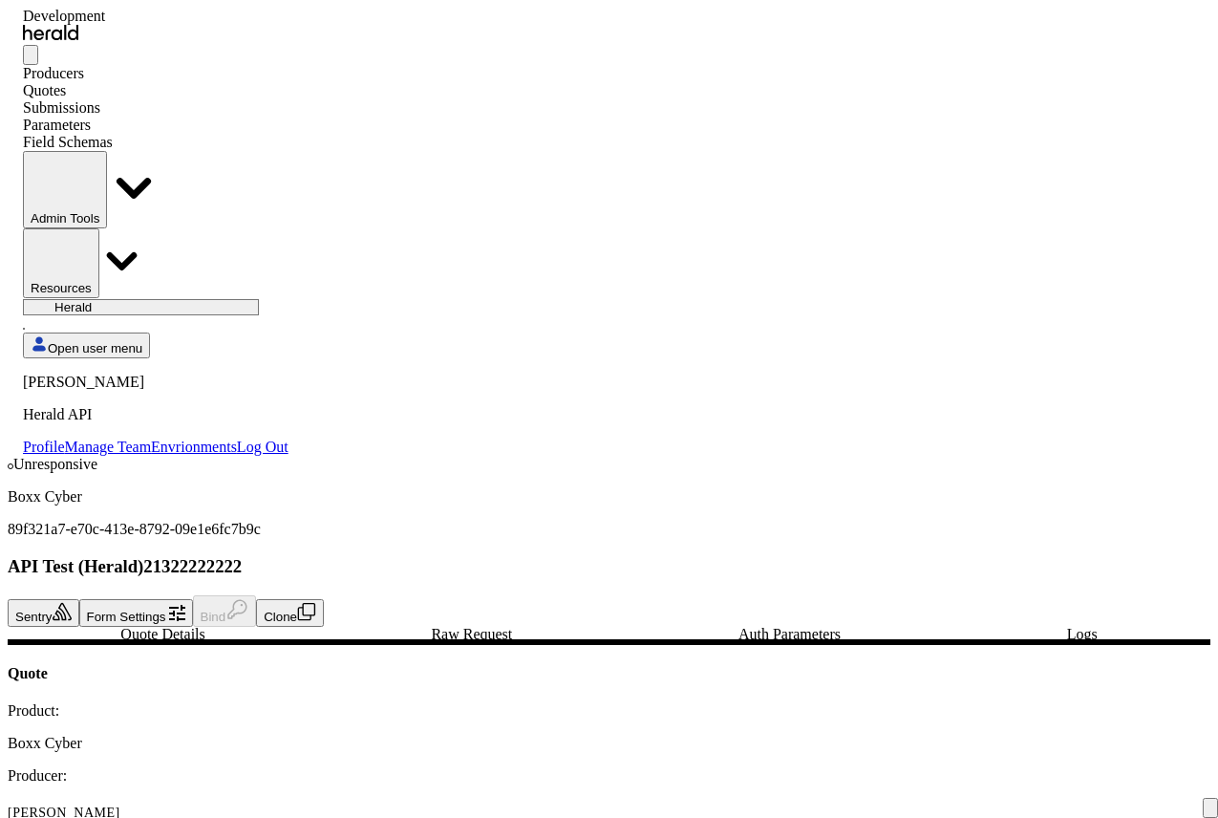
click at [230, 65] on div "**********" at bounding box center [156, 260] width 266 height 391
click at [228, 82] on div "Quotes" at bounding box center [156, 90] width 266 height 17
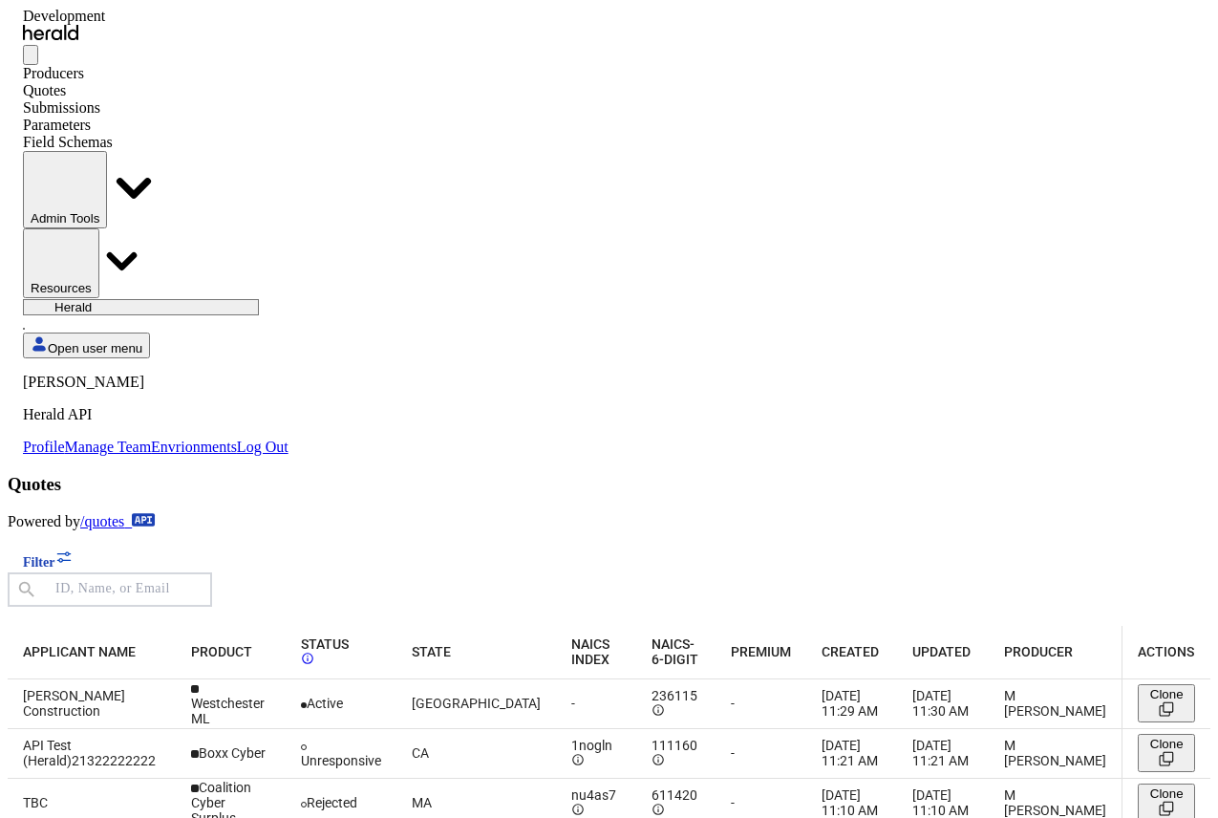
scroll to position [51, 0]
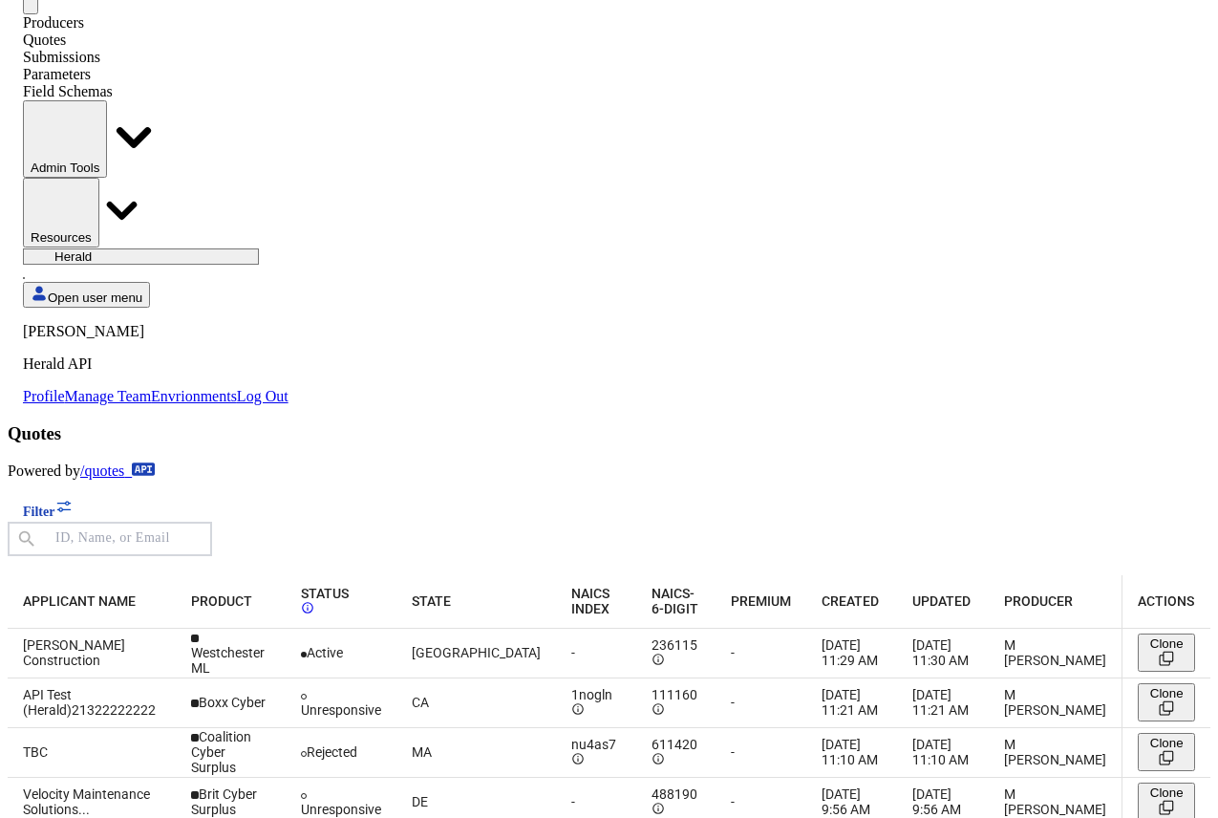
click at [259, 248] on select "1 Fort A Demo Platform A New Platform Test Bam Batch Test Platform Beep Beep Bo…" at bounding box center [141, 256] width 236 height 16
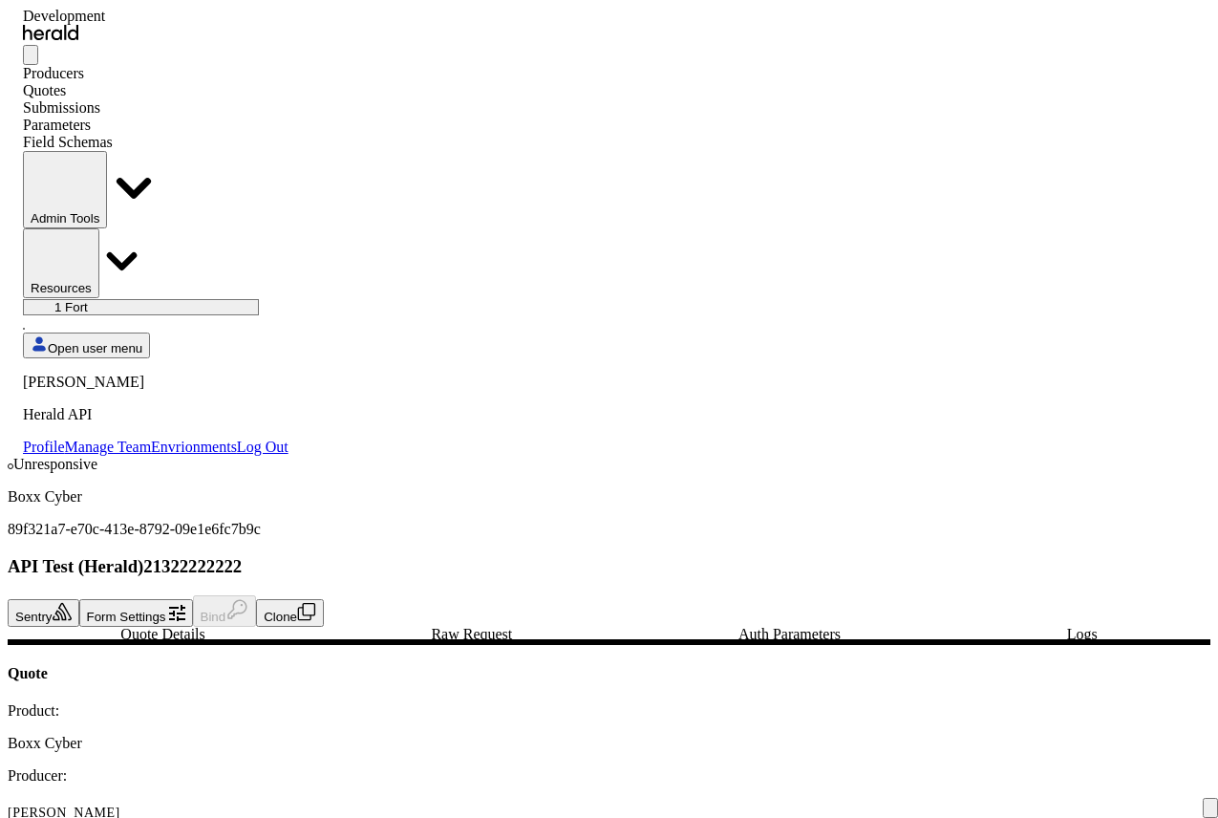
click at [226, 82] on div "Quotes" at bounding box center [156, 90] width 266 height 17
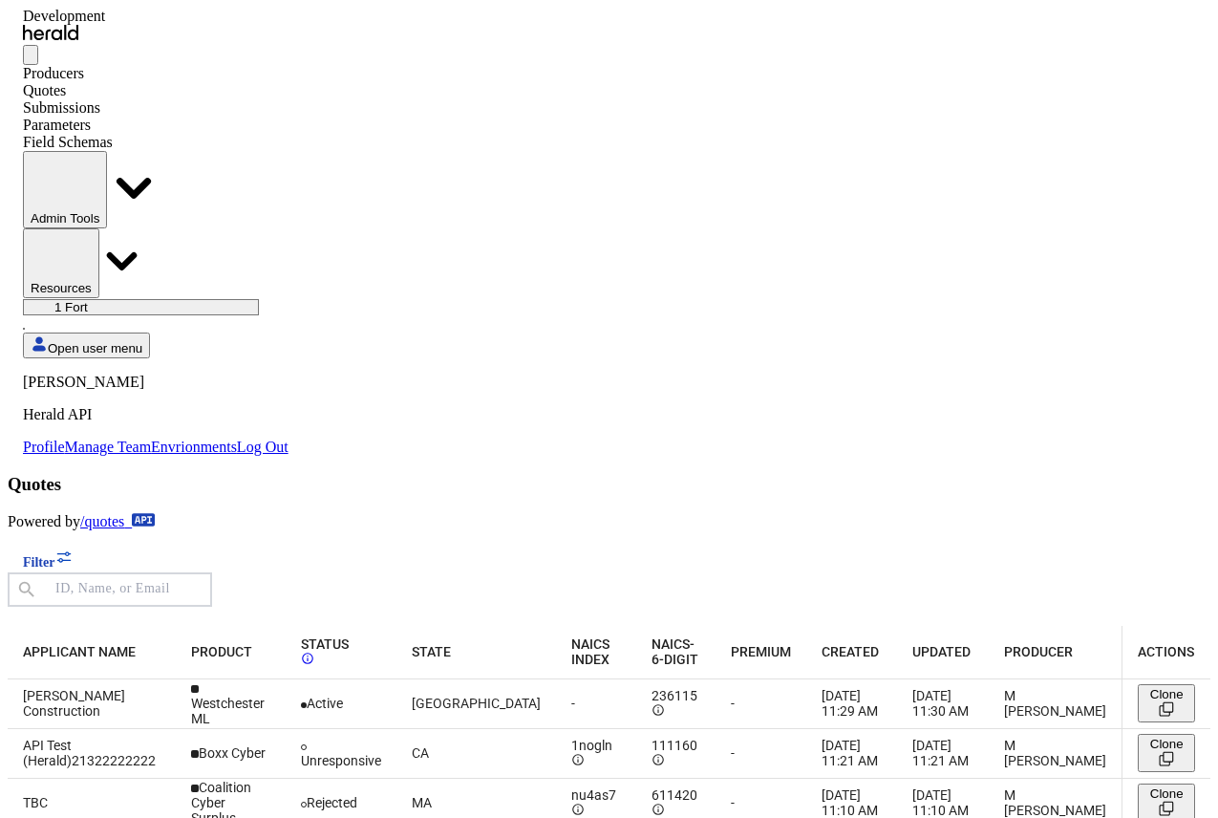
scroll to position [51, 0]
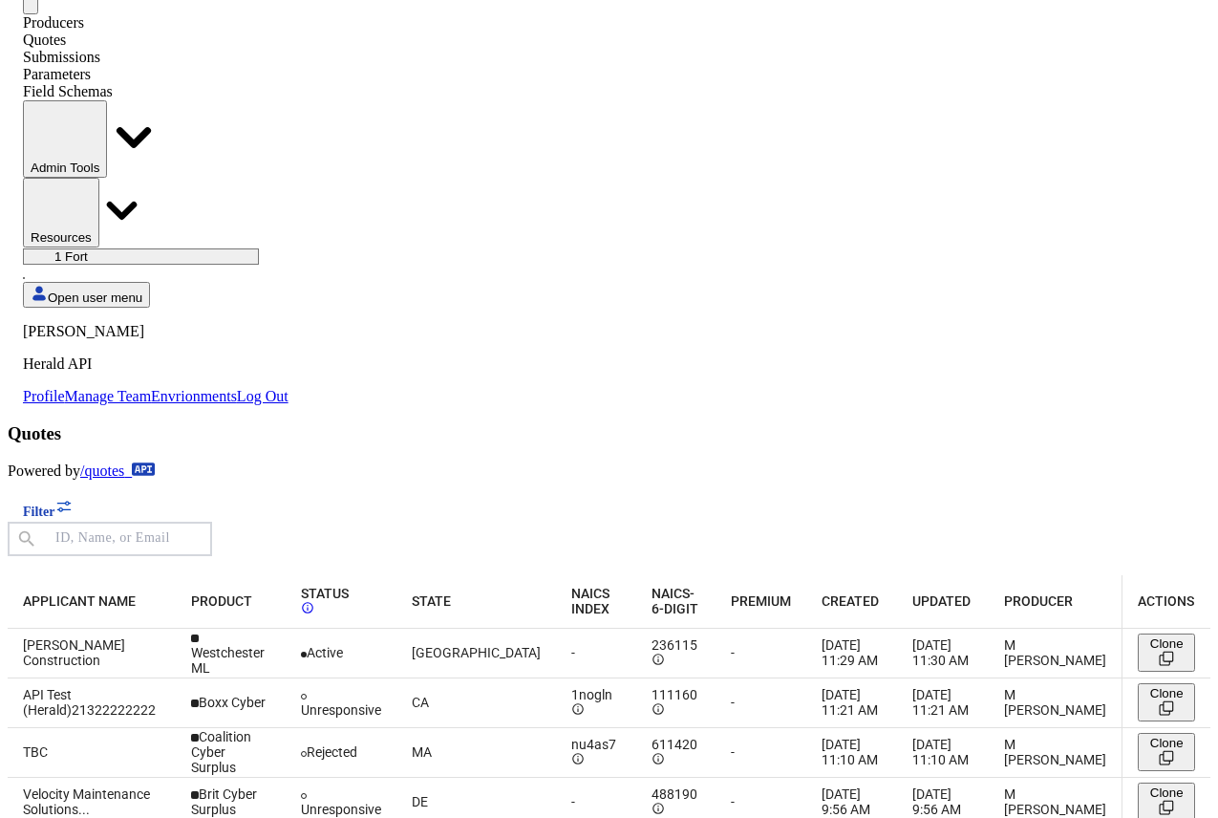
click at [259, 248] on select "1 Fort A Demo Platform A New Platform Test Bam Batch Test Platform Beep Beep Bo…" at bounding box center [141, 256] width 236 height 16
select select "pfm_9nb4_boxx"
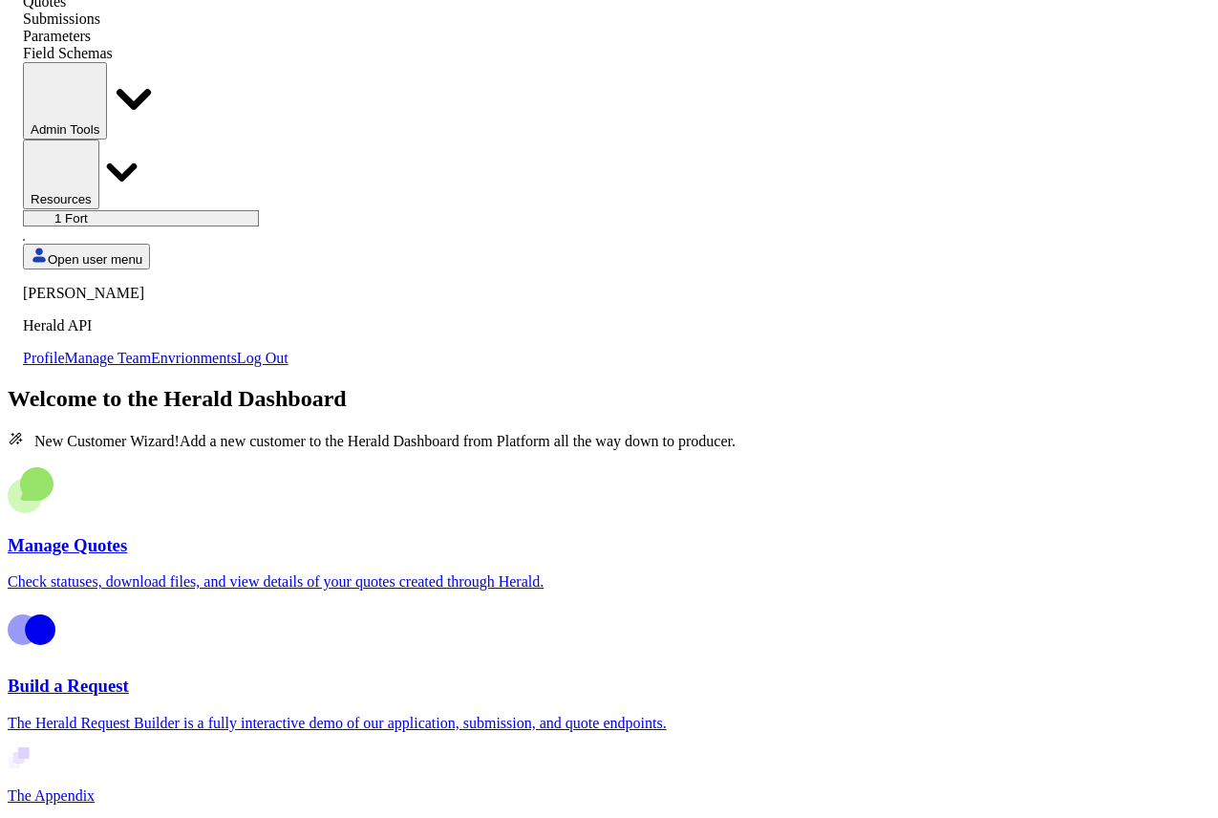
scroll to position [67, 0]
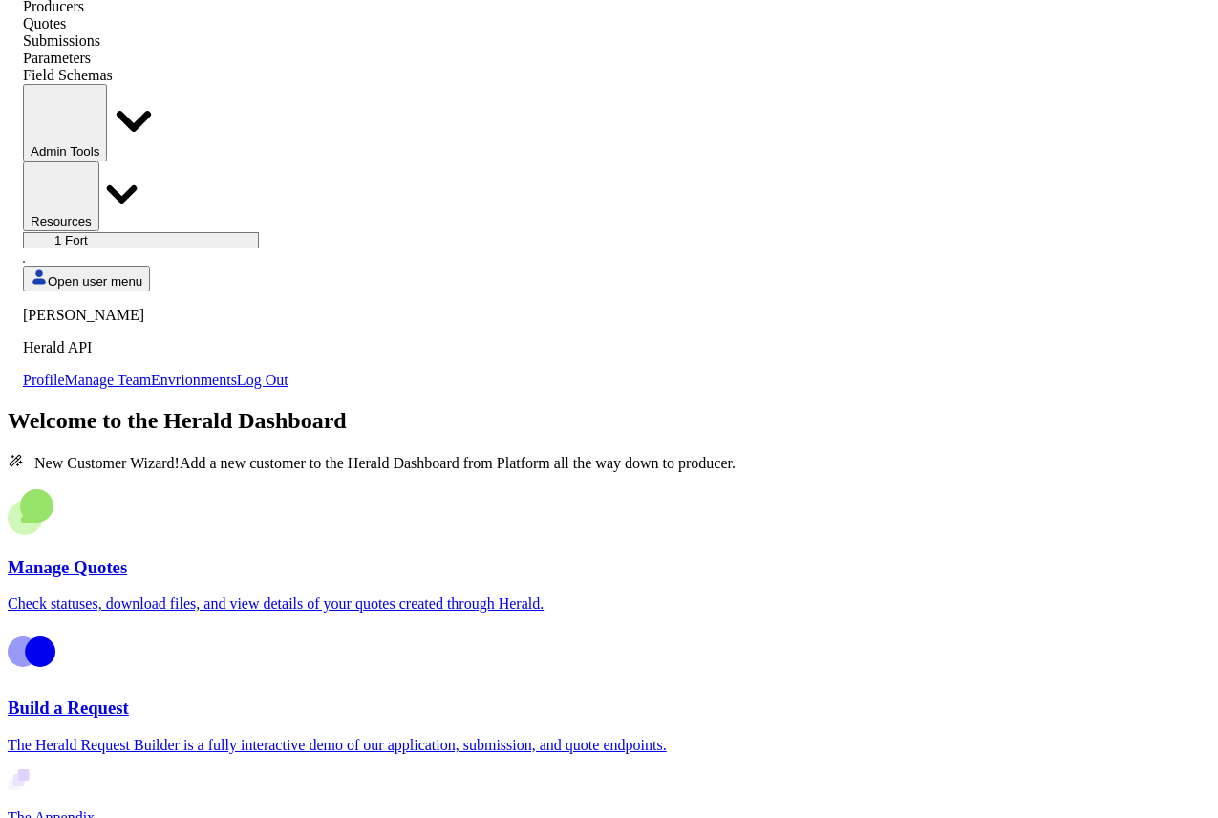
click at [220, 32] on div "Quotes" at bounding box center [156, 23] width 266 height 17
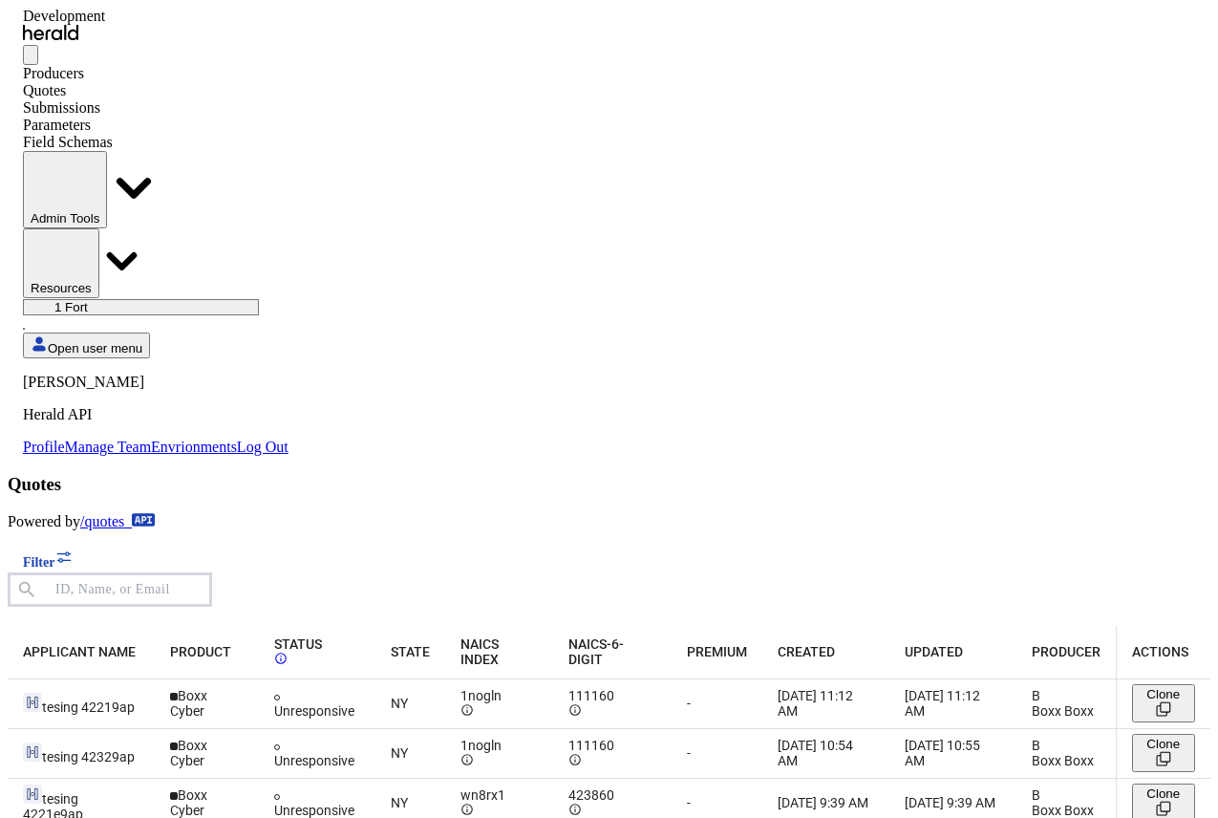
scroll to position [51, 0]
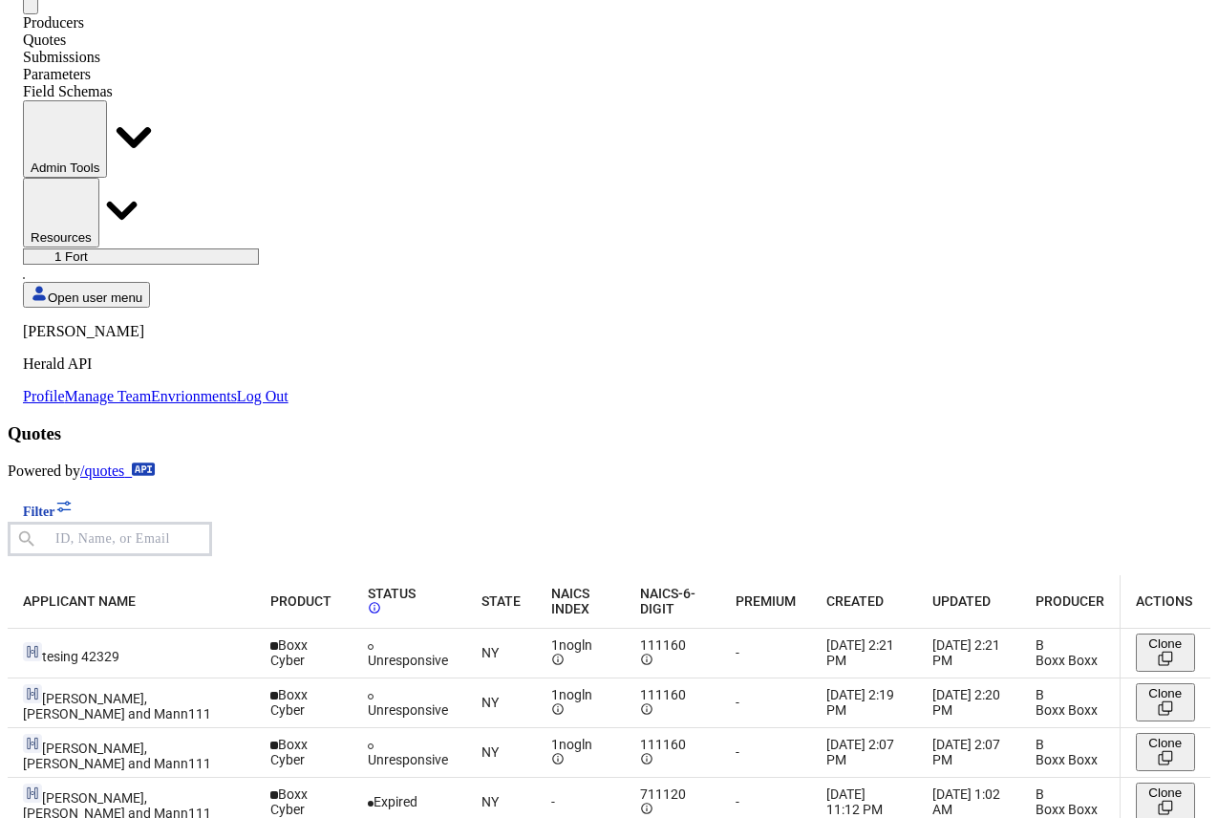
scroll to position [0, 0]
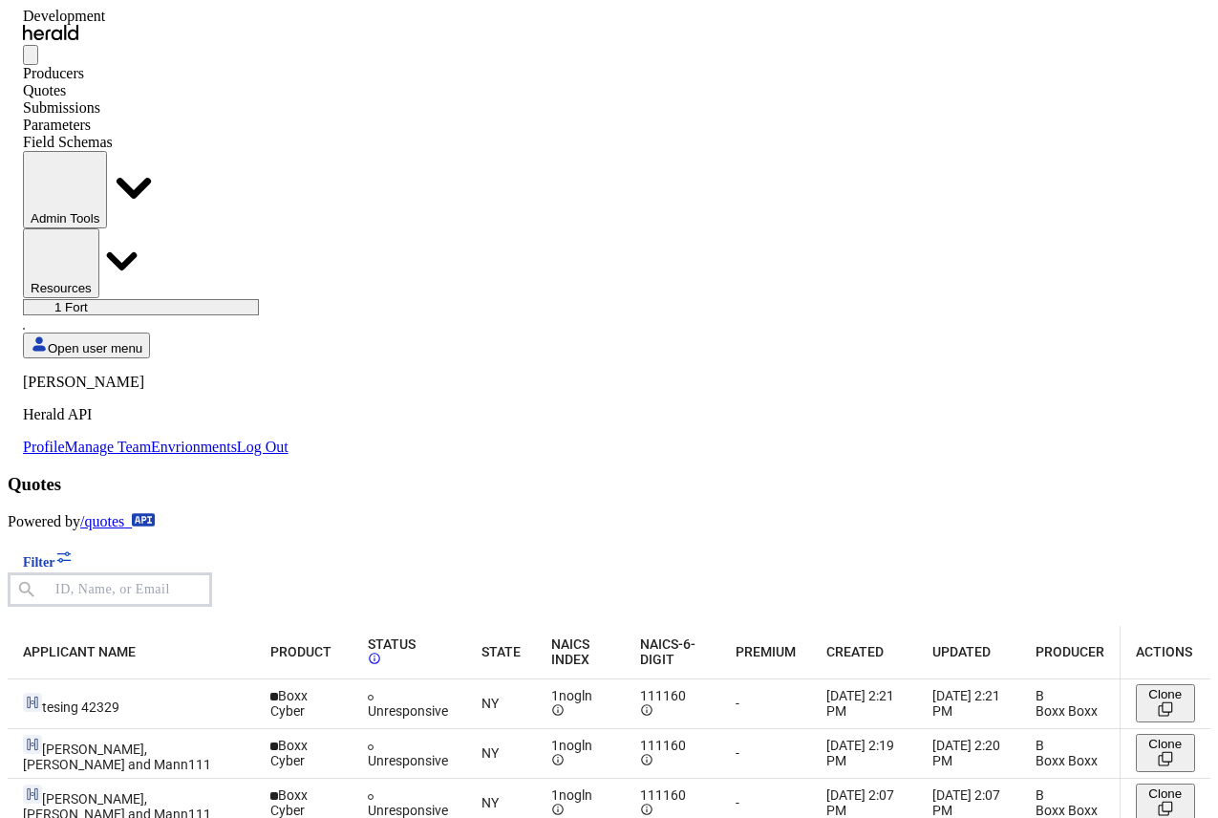
click at [721, 780] on body "Development Menu Producers Quotes Submissions Parameters Field Schemas Admin To…" at bounding box center [609, 631] width 1203 height 1246
click at [139, 741] on span "[PERSON_NAME], [PERSON_NAME] and Mann111" at bounding box center [117, 756] width 188 height 31
